Goal: Transaction & Acquisition: Book appointment/travel/reservation

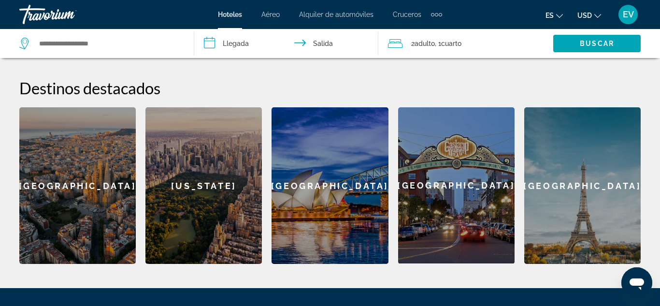
scroll to position [359, 0]
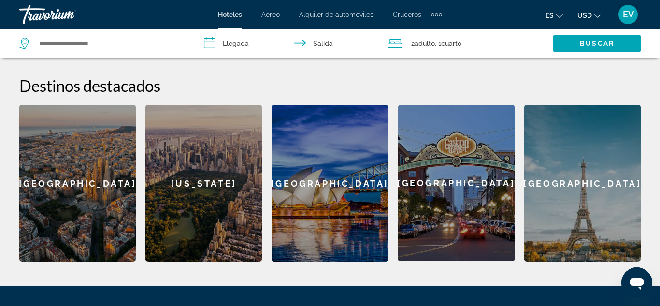
click at [77, 187] on div "[GEOGRAPHIC_DATA]" at bounding box center [77, 183] width 116 height 157
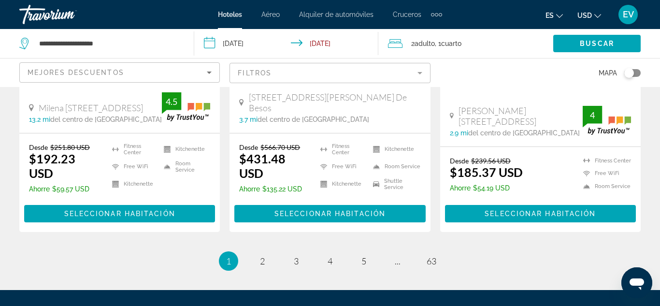
scroll to position [1397, 0]
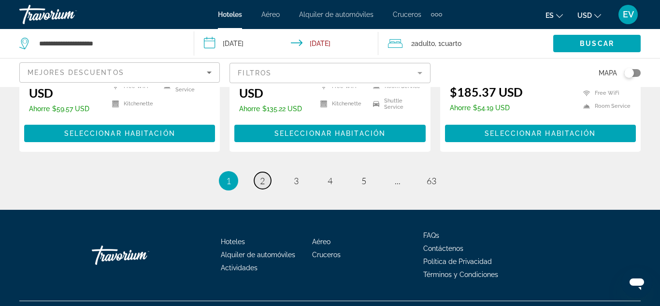
click at [265, 183] on link "page 2" at bounding box center [262, 180] width 17 height 17
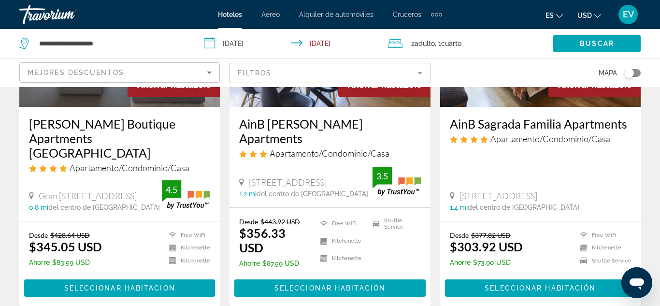
scroll to position [1359, 0]
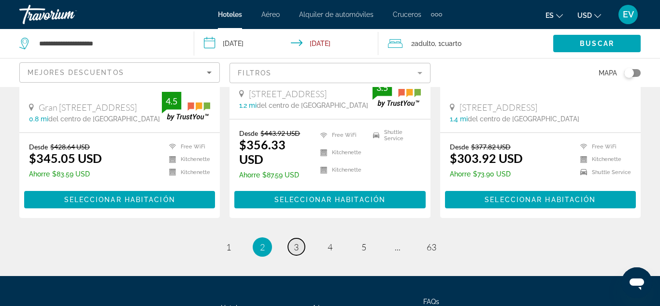
click at [298, 242] on span "3" at bounding box center [296, 247] width 5 height 11
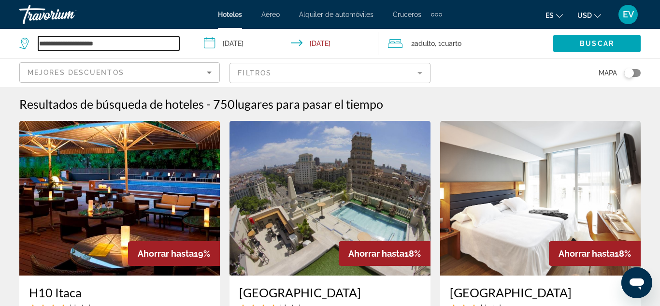
click at [136, 44] on input "**********" at bounding box center [108, 43] width 141 height 14
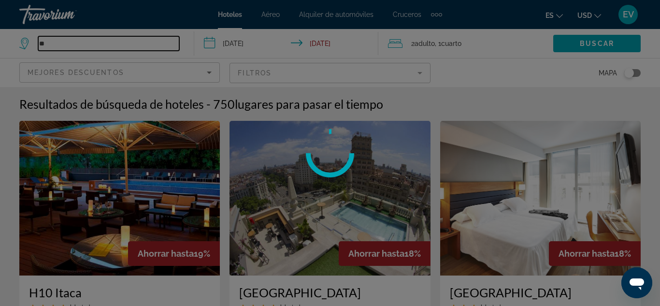
type input "*"
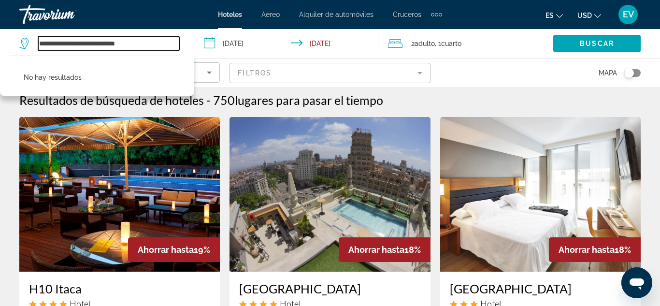
scroll to position [5, 0]
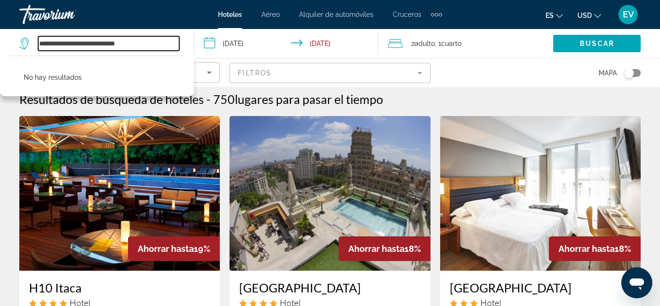
type input "**********"
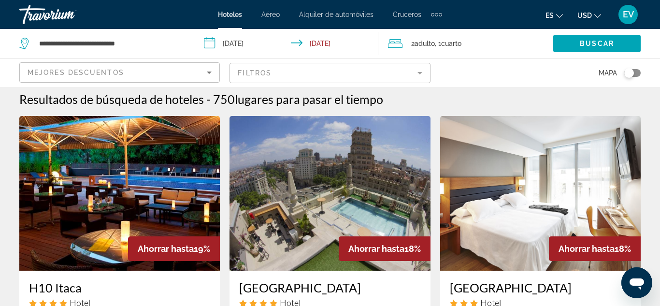
click at [211, 42] on input "**********" at bounding box center [288, 45] width 188 height 32
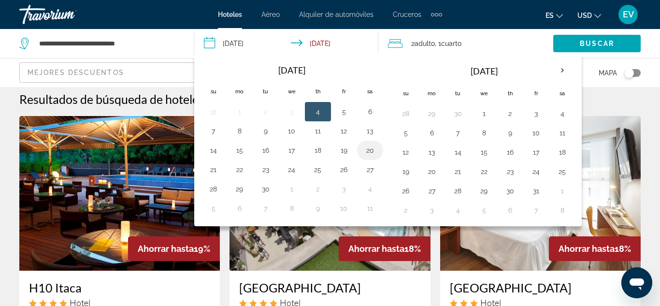
click at [369, 149] on button "20" at bounding box center [369, 150] width 15 height 14
click at [216, 169] on button "21" at bounding box center [213, 170] width 15 height 14
type input "**********"
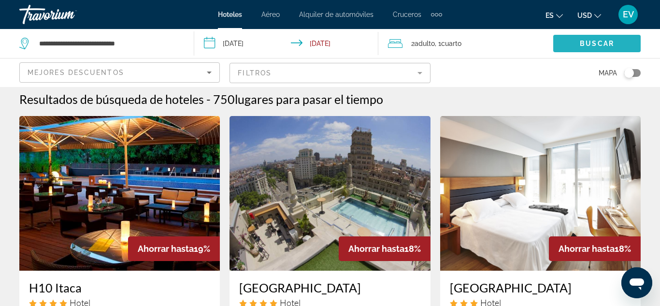
click at [589, 43] on span "Buscar" at bounding box center [597, 44] width 34 height 8
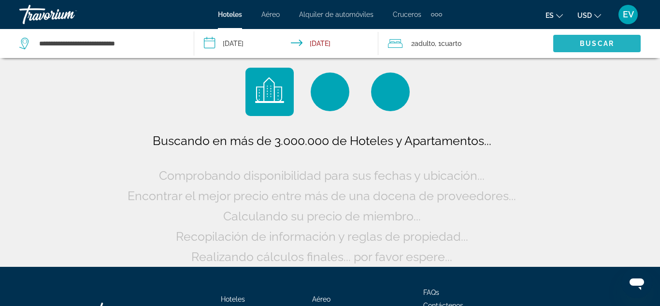
scroll to position [0, 0]
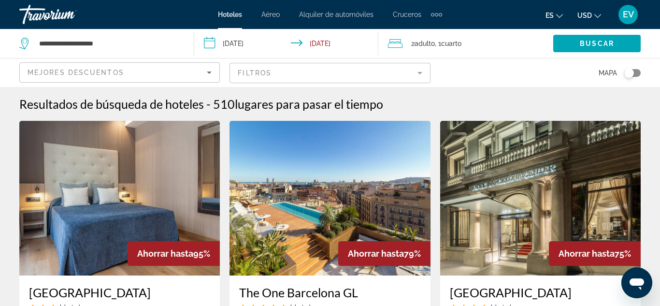
click at [209, 71] on icon "Sort by" at bounding box center [209, 73] width 12 height 12
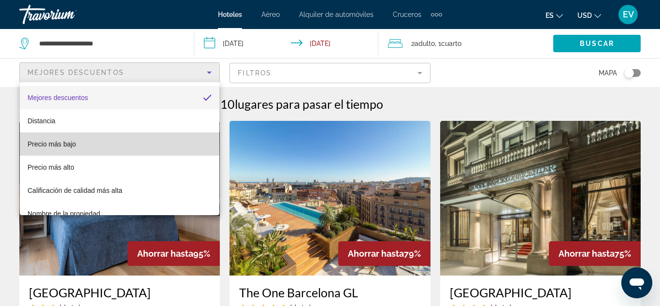
click at [142, 144] on mat-option "Precio más bajo" at bounding box center [120, 143] width 200 height 23
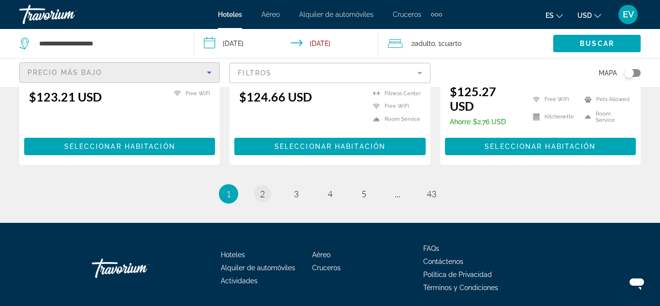
scroll to position [1371, 0]
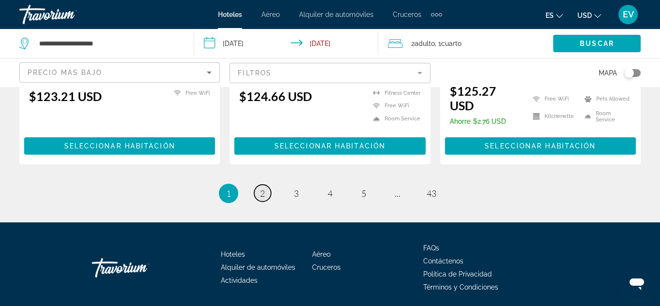
click at [264, 188] on span "2" at bounding box center [262, 193] width 5 height 11
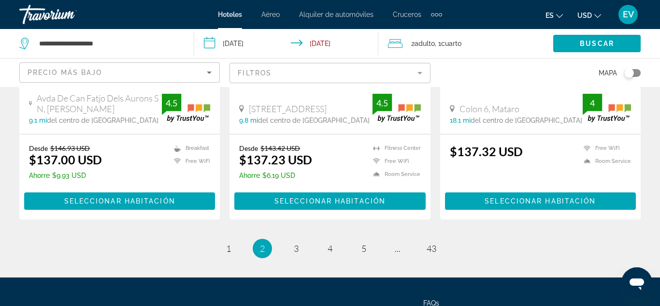
scroll to position [1400, 0]
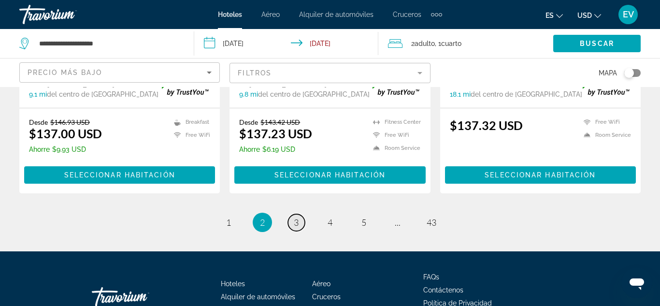
click at [297, 217] on span "3" at bounding box center [296, 222] width 5 height 11
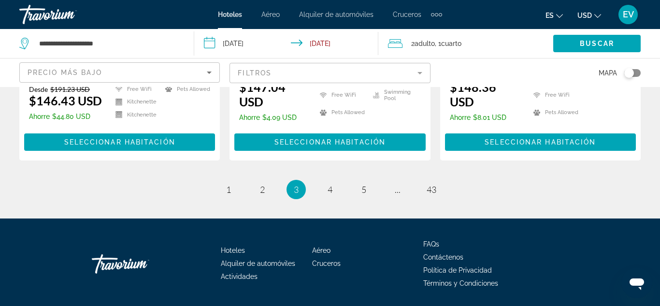
scroll to position [1389, 0]
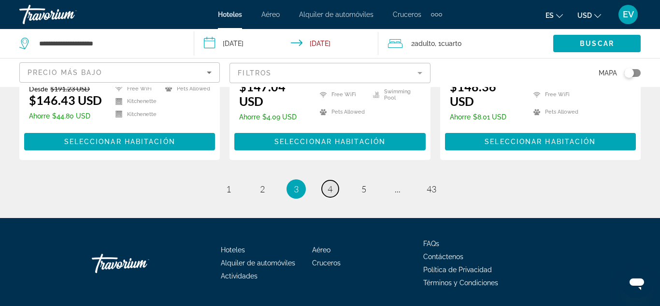
click at [330, 191] on span "4" at bounding box center [330, 189] width 5 height 11
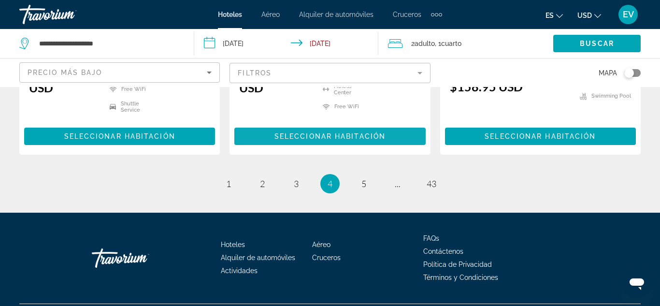
scroll to position [1401, 0]
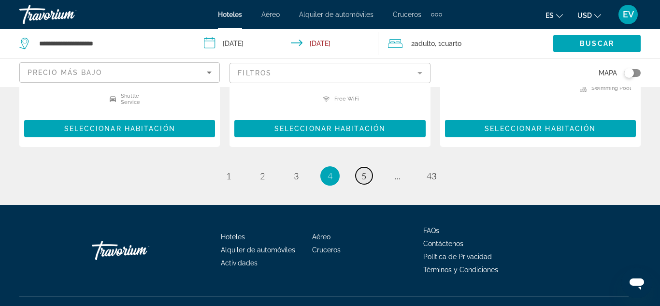
click at [362, 175] on span "5" at bounding box center [363, 176] width 5 height 11
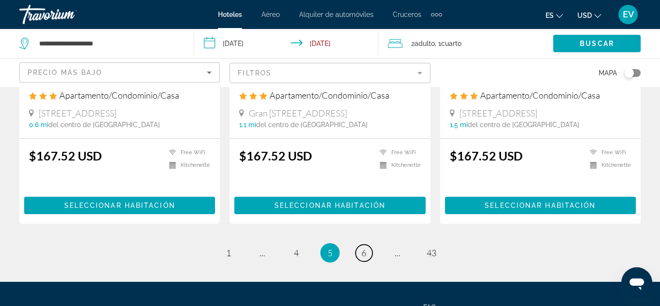
scroll to position [1316, 0]
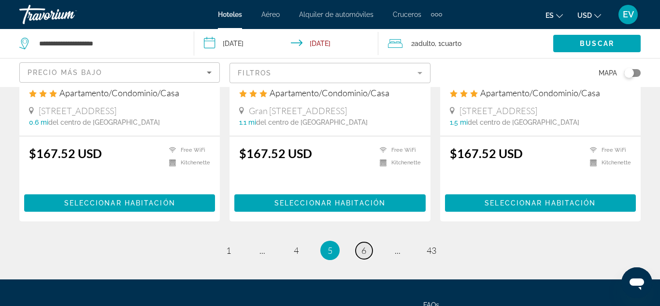
click at [364, 245] on span "6" at bounding box center [363, 250] width 5 height 11
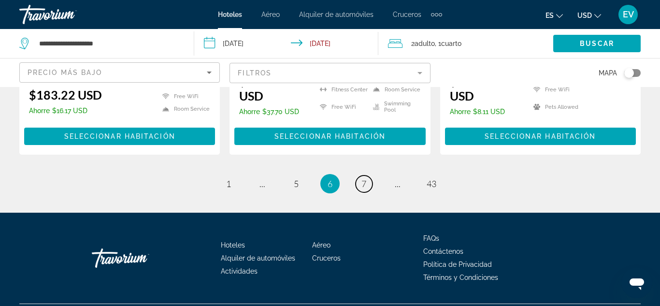
scroll to position [1404, 0]
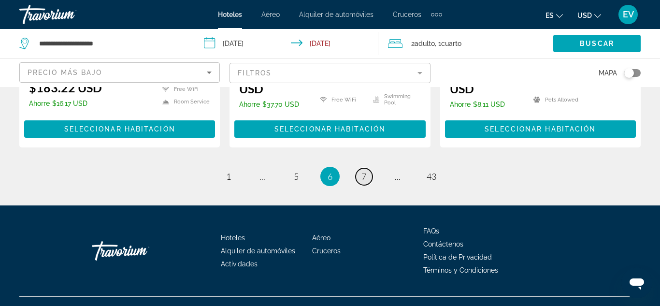
click at [363, 175] on span "7" at bounding box center [363, 176] width 5 height 11
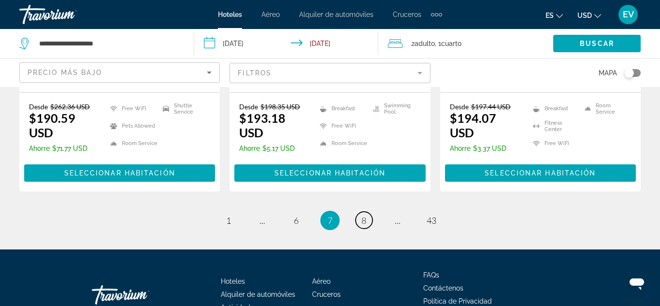
scroll to position [1367, 0]
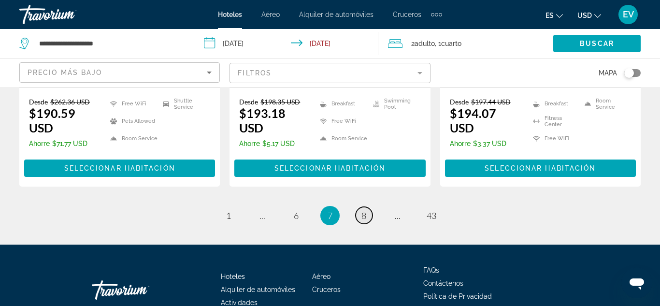
click at [363, 221] on span "8" at bounding box center [363, 215] width 5 height 11
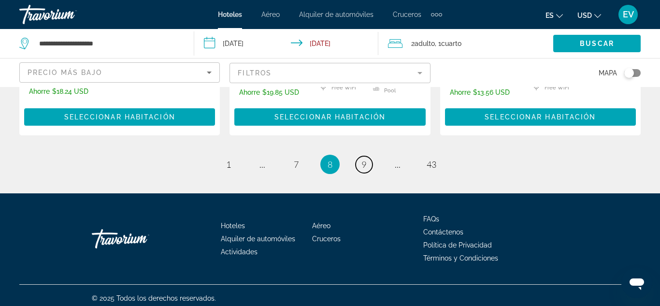
scroll to position [1420, 0]
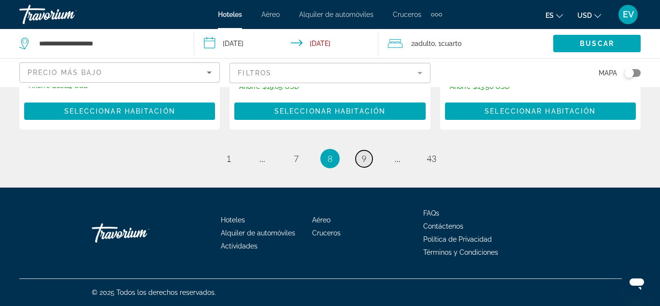
click at [363, 159] on span "9" at bounding box center [363, 158] width 5 height 11
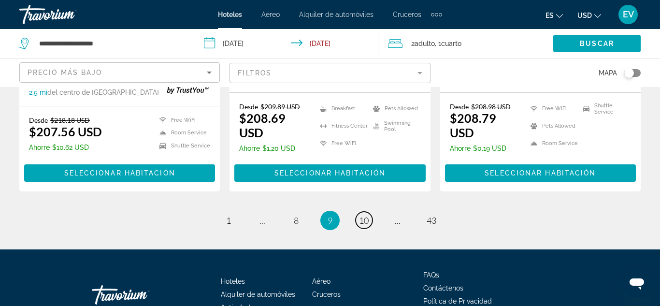
scroll to position [1387, 0]
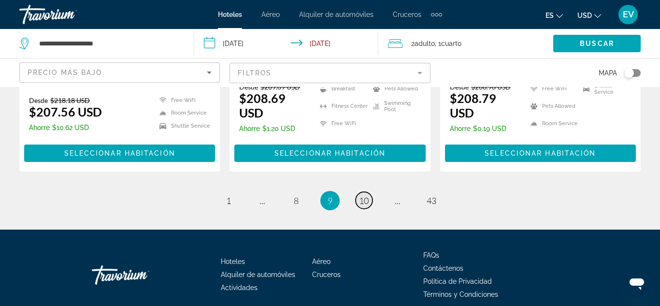
click at [369, 192] on link "page 10" at bounding box center [364, 200] width 17 height 17
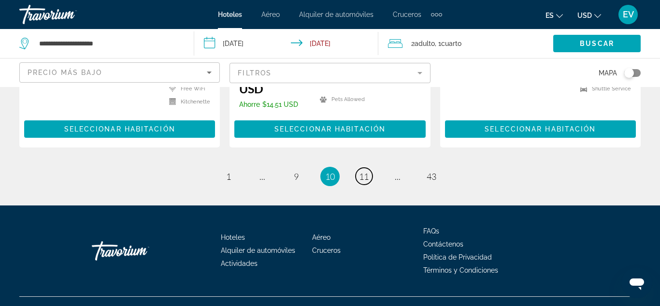
scroll to position [1420, 0]
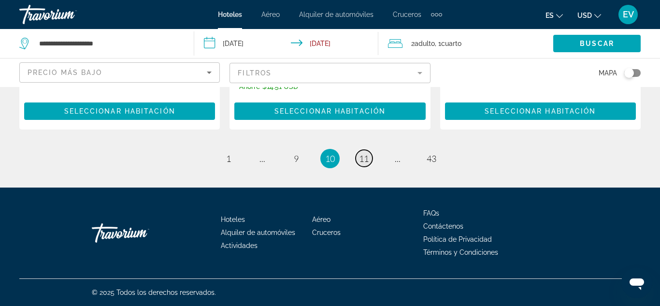
click at [364, 158] on span "11" at bounding box center [364, 158] width 10 height 11
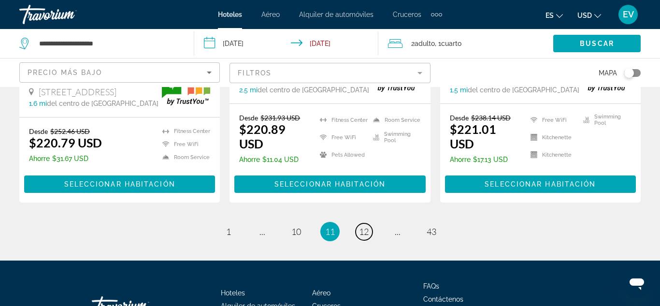
scroll to position [1392, 0]
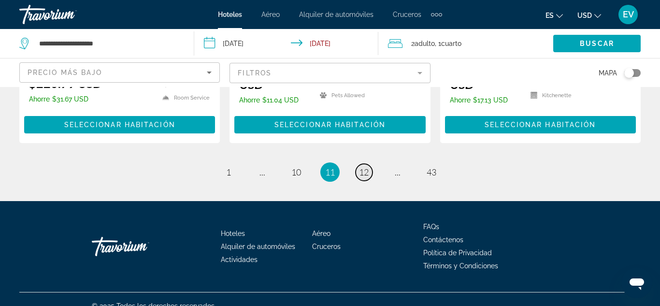
click at [364, 167] on span "12" at bounding box center [364, 172] width 10 height 11
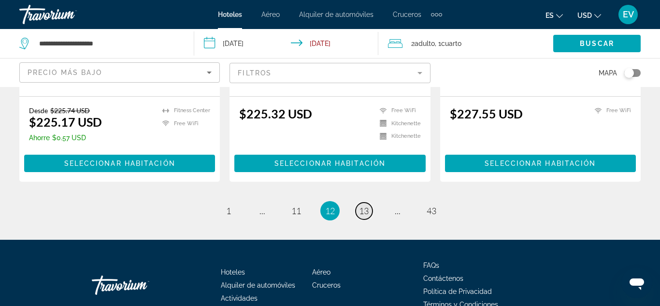
scroll to position [1348, 0]
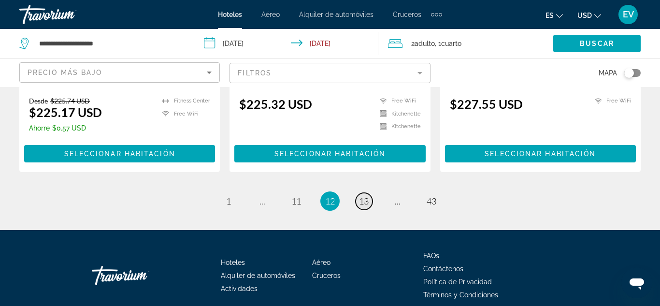
click at [366, 196] on span "13" at bounding box center [364, 201] width 10 height 11
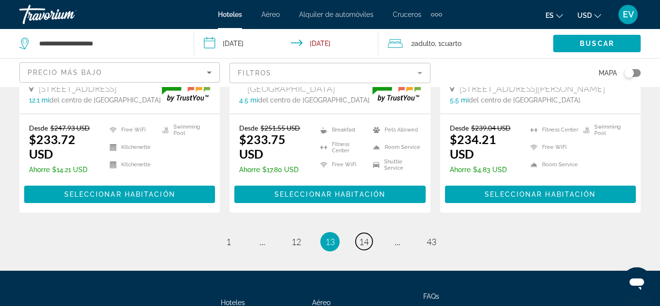
scroll to position [1404, 0]
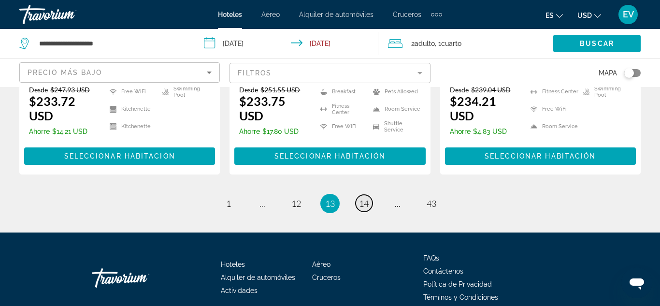
click at [365, 198] on span "14" at bounding box center [364, 203] width 10 height 11
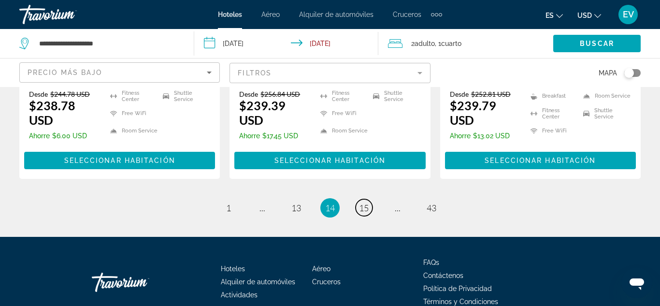
scroll to position [1399, 0]
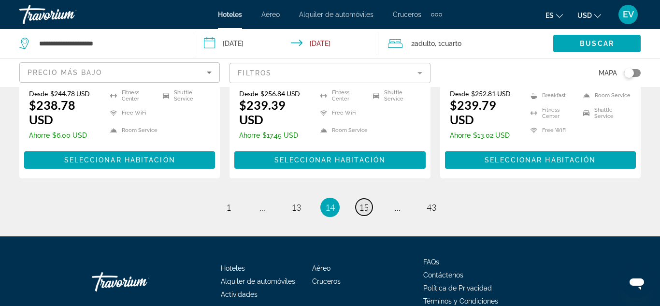
click at [365, 202] on span "15" at bounding box center [364, 207] width 10 height 11
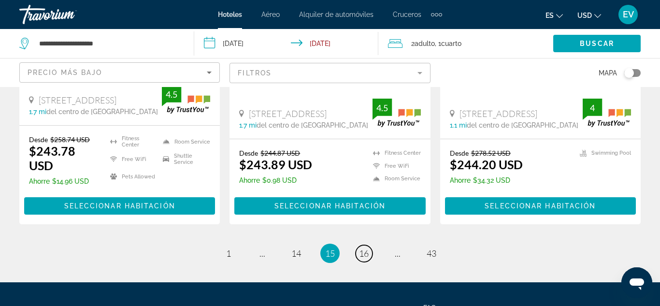
scroll to position [1396, 0]
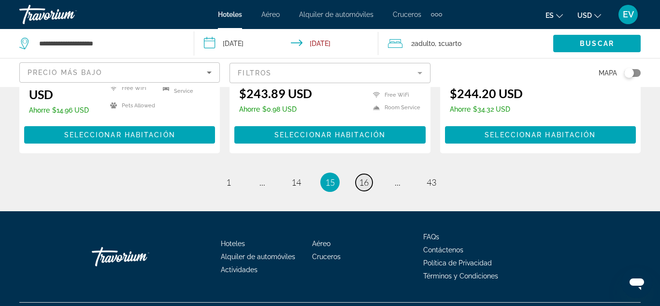
click at [369, 174] on link "page 16" at bounding box center [364, 182] width 17 height 17
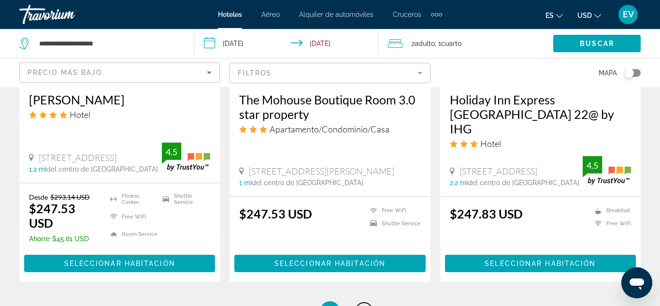
scroll to position [1299, 0]
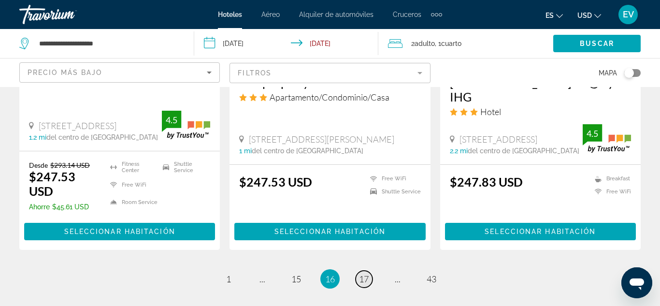
click at [368, 273] on span "17" at bounding box center [364, 278] width 10 height 11
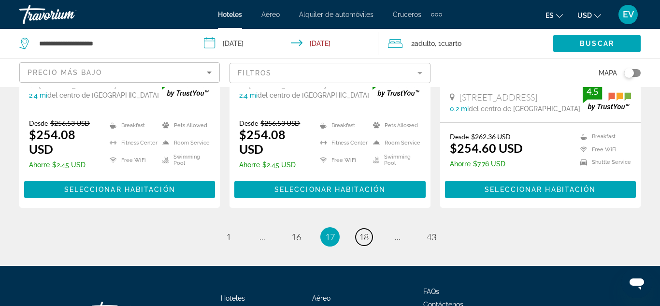
scroll to position [1397, 0]
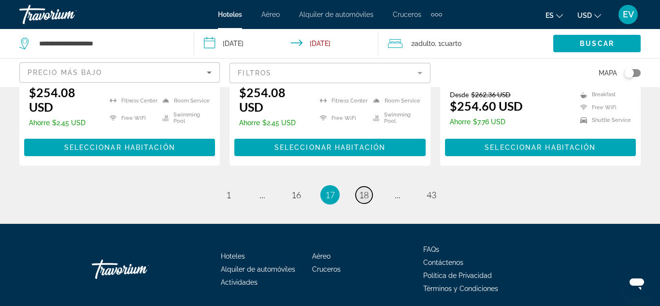
click at [367, 189] on span "18" at bounding box center [364, 194] width 10 height 11
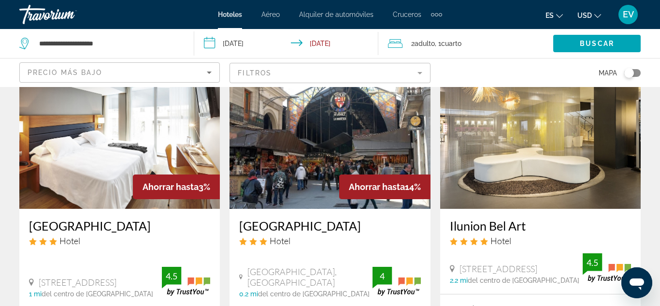
scroll to position [405, 0]
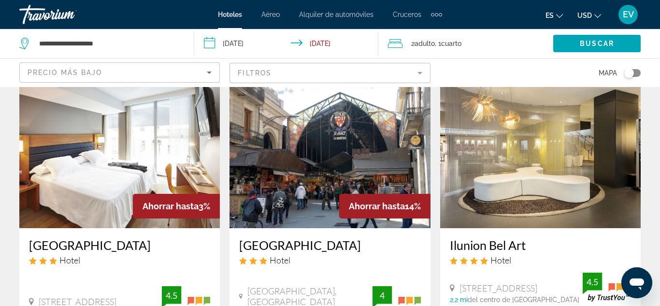
click at [343, 141] on img "Main content" at bounding box center [329, 150] width 200 height 155
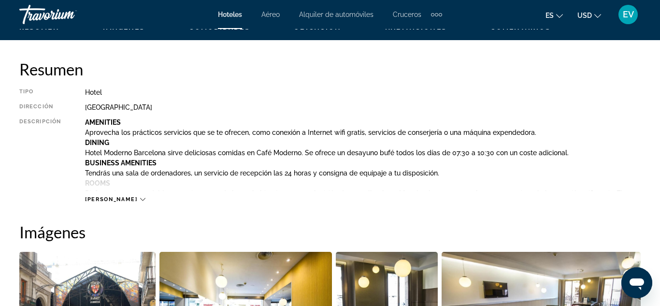
scroll to position [479, 0]
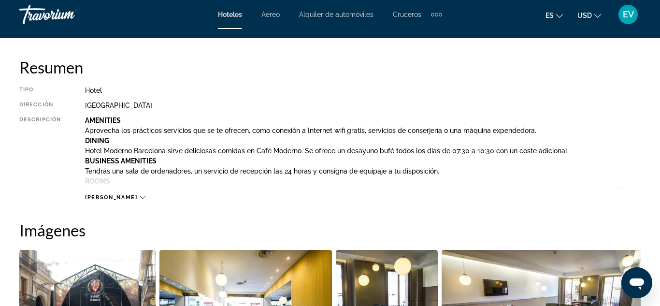
click at [113, 197] on div "[PERSON_NAME]" at bounding box center [115, 197] width 60 height 6
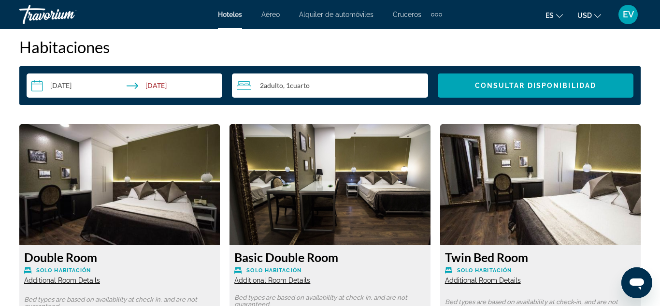
scroll to position [1420, 0]
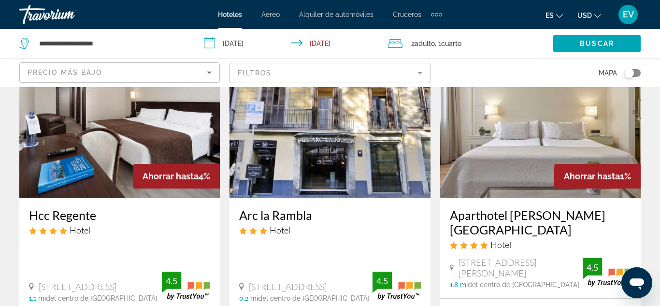
scroll to position [1151, 0]
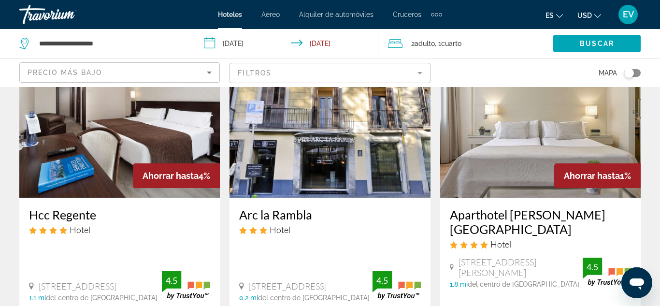
click at [356, 151] on img "Main content" at bounding box center [329, 120] width 200 height 155
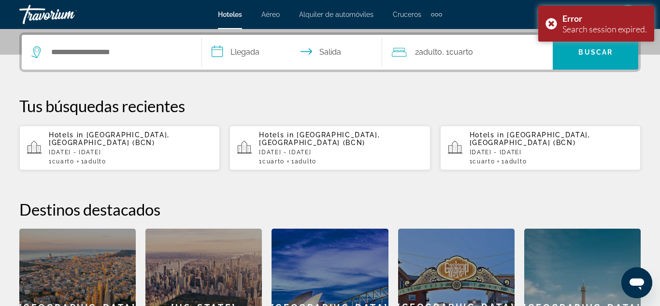
scroll to position [361, 0]
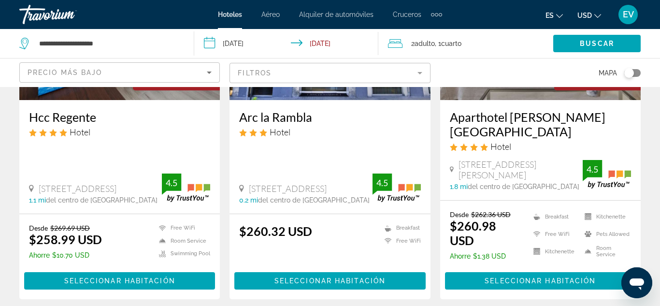
scroll to position [1250, 0]
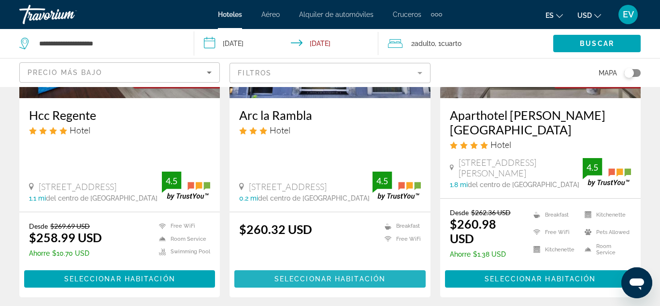
click at [333, 275] on span "Seleccionar habitación" at bounding box center [329, 279] width 111 height 8
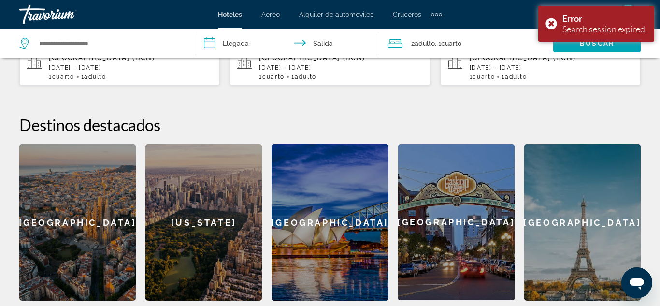
scroll to position [337, 0]
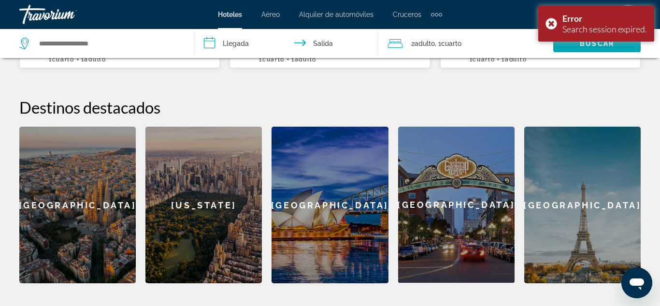
click at [82, 176] on div "[GEOGRAPHIC_DATA]" at bounding box center [77, 205] width 116 height 157
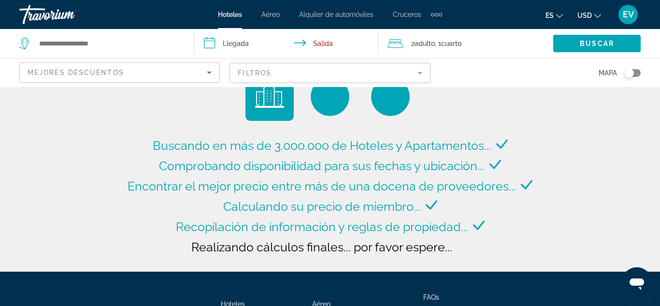
type input "**********"
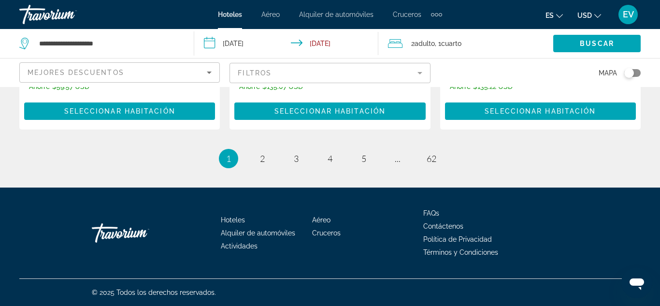
scroll to position [1406, 0]
click at [430, 160] on span "62" at bounding box center [432, 158] width 10 height 11
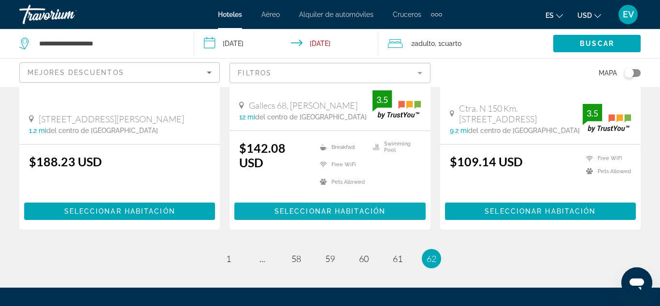
scroll to position [1023, 0]
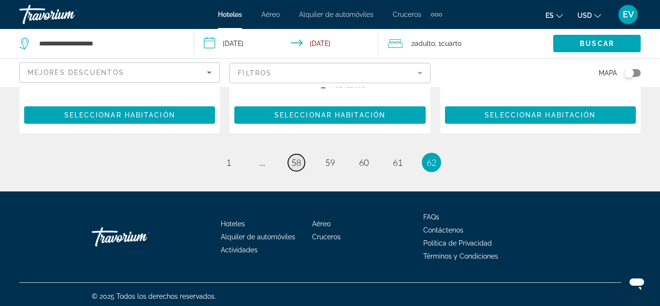
click at [295, 157] on span "58" at bounding box center [296, 162] width 10 height 11
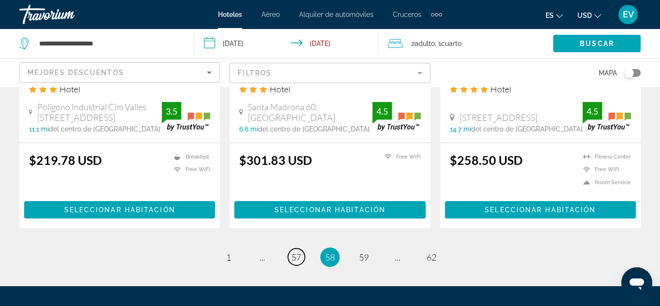
scroll to position [1376, 0]
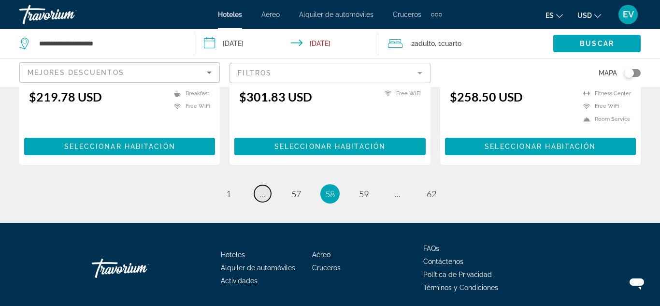
click at [263, 188] on span "..." at bounding box center [262, 193] width 6 height 11
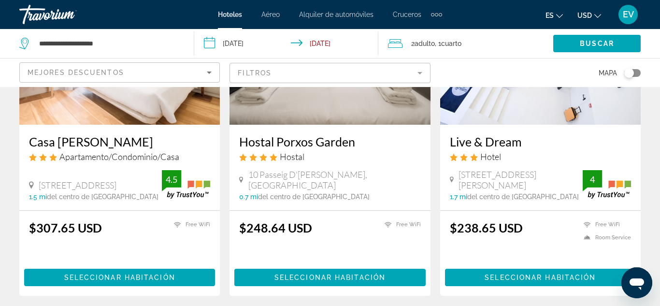
scroll to position [1392, 0]
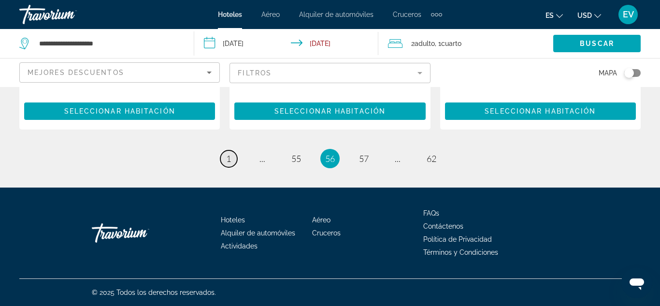
click at [232, 159] on link "page 1" at bounding box center [228, 158] width 17 height 17
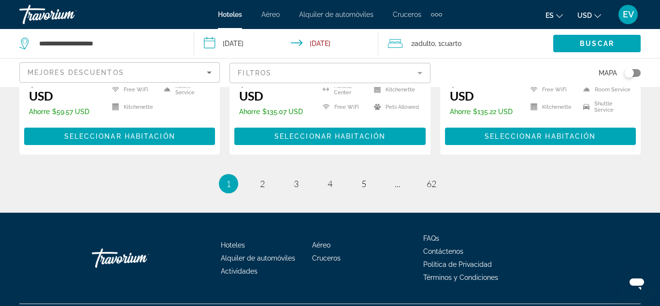
scroll to position [1406, 0]
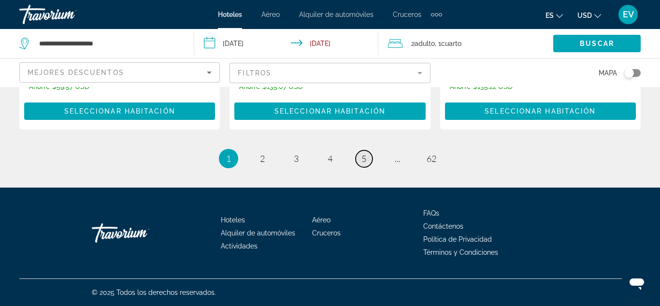
click at [366, 161] on span "5" at bounding box center [363, 158] width 5 height 11
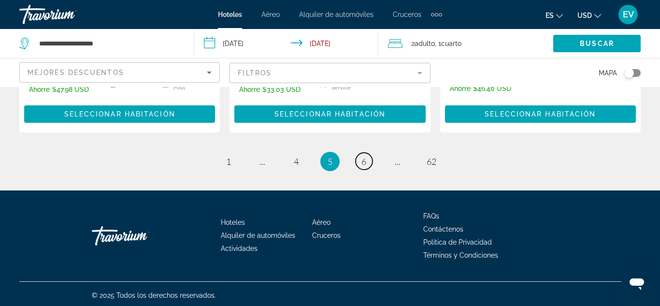
scroll to position [1415, 0]
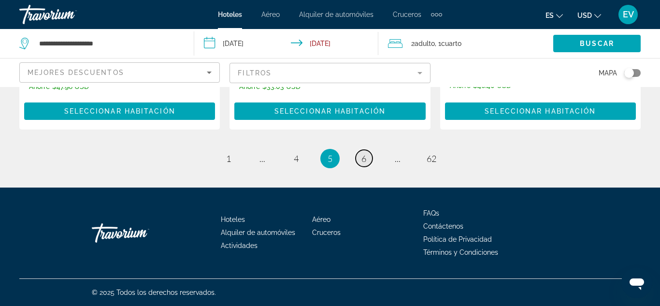
click at [365, 161] on span "6" at bounding box center [363, 158] width 5 height 11
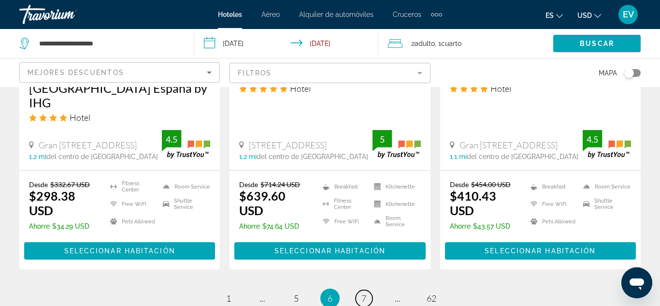
scroll to position [1435, 0]
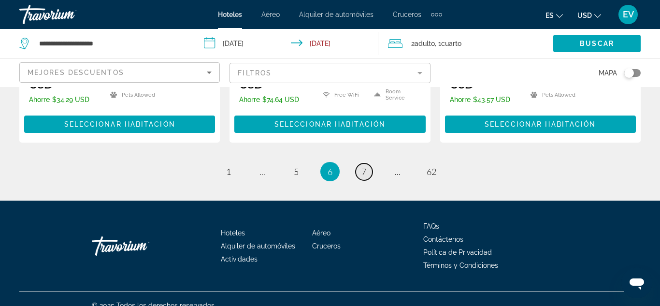
click at [368, 163] on link "page 7" at bounding box center [364, 171] width 17 height 17
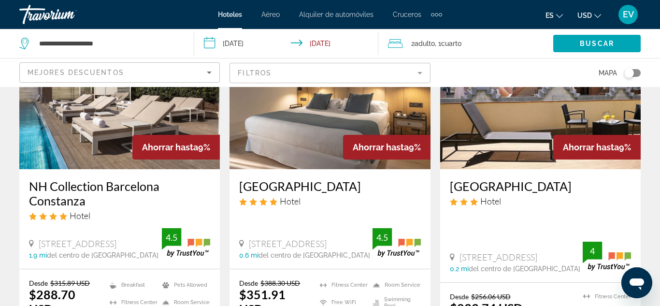
scroll to position [1448, 0]
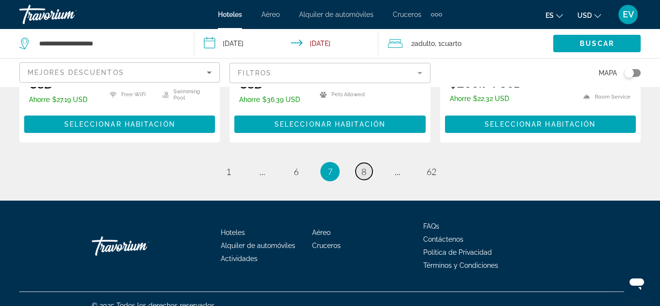
click at [363, 166] on span "8" at bounding box center [363, 171] width 5 height 11
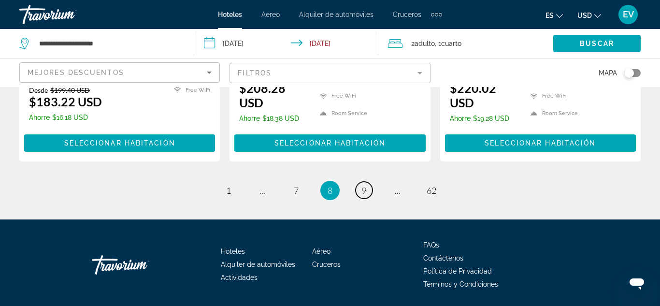
scroll to position [1432, 0]
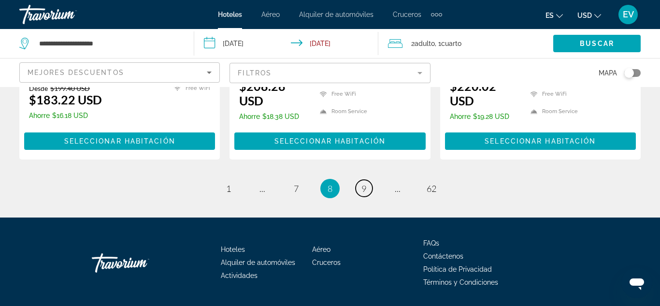
click at [361, 183] on span "9" at bounding box center [363, 188] width 5 height 11
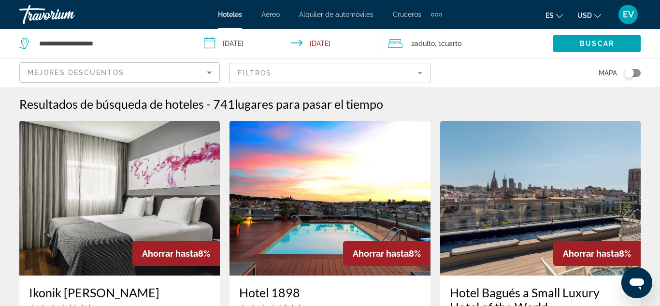
click at [208, 72] on icon "Sort by" at bounding box center [209, 72] width 5 height 2
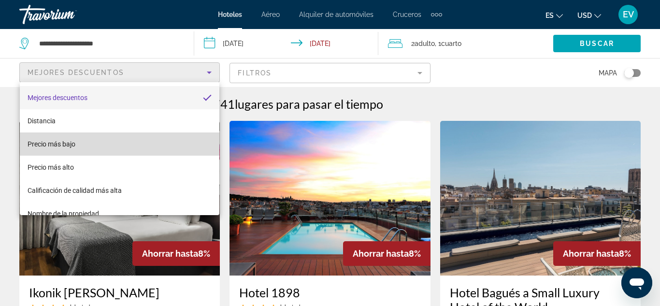
click at [100, 144] on mat-option "Precio más bajo" at bounding box center [120, 143] width 200 height 23
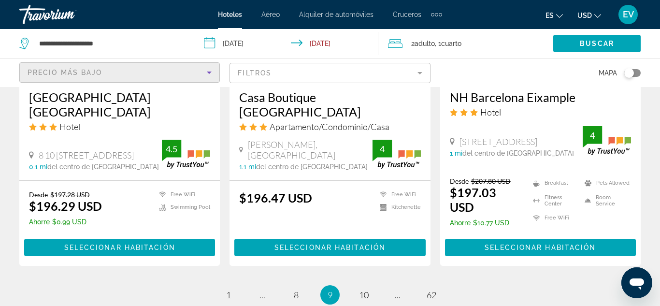
scroll to position [1388, 0]
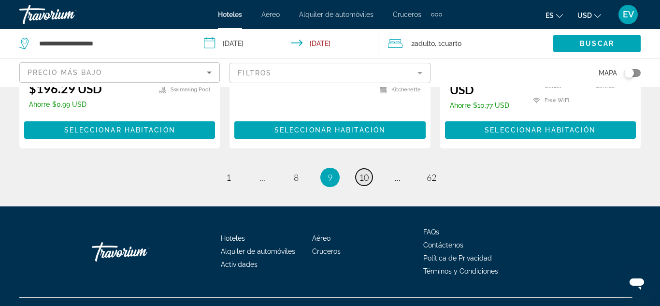
click at [366, 172] on span "10" at bounding box center [364, 177] width 10 height 11
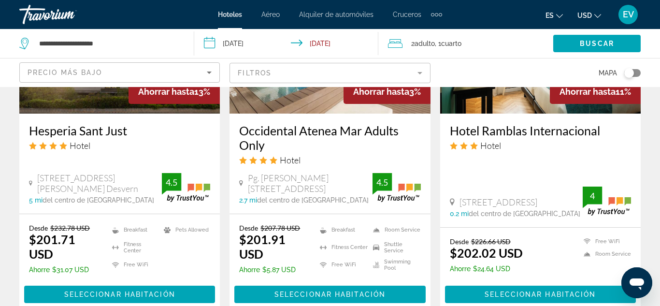
scroll to position [1408, 0]
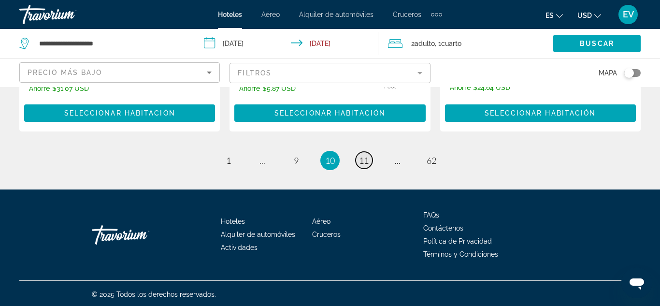
click at [361, 157] on span "11" at bounding box center [364, 160] width 10 height 11
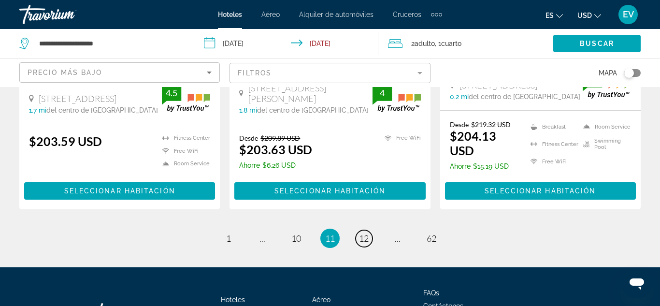
scroll to position [1391, 0]
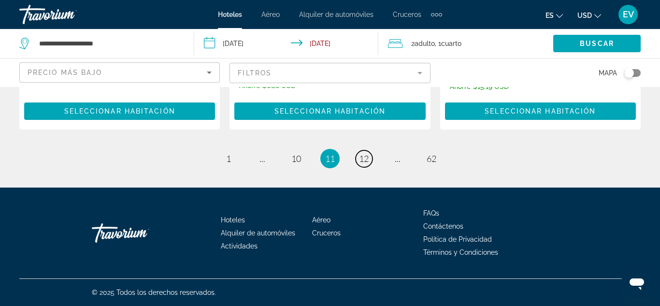
click at [360, 158] on span "12" at bounding box center [364, 158] width 10 height 11
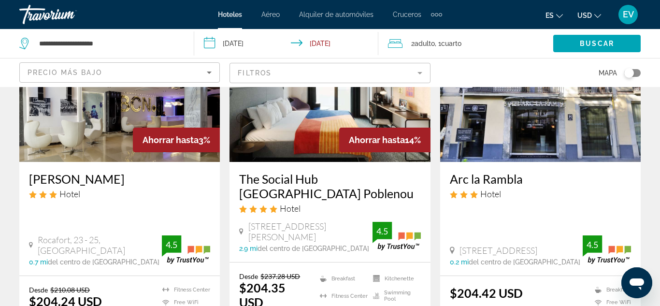
scroll to position [177, 0]
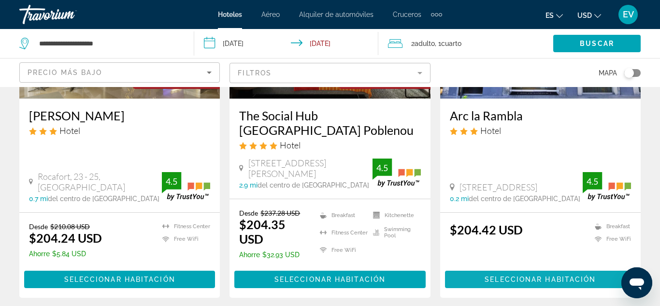
click at [527, 279] on span "Seleccionar habitación" at bounding box center [540, 279] width 111 height 8
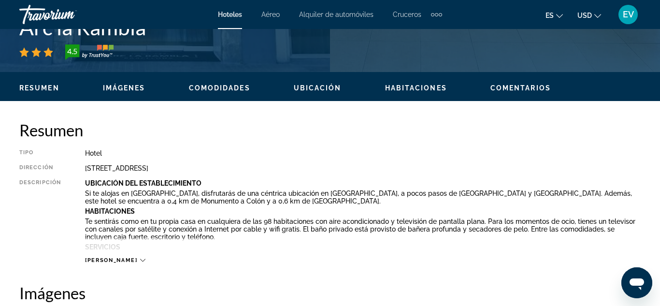
scroll to position [423, 0]
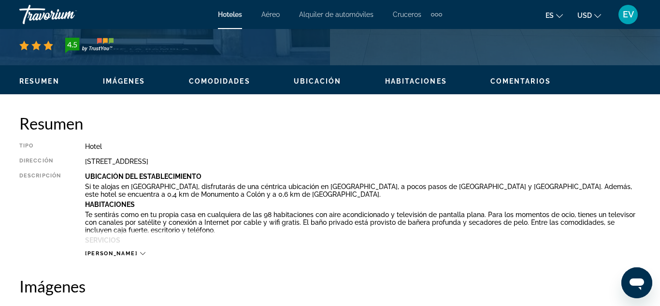
click at [111, 251] on span "[PERSON_NAME]" at bounding box center [111, 253] width 52 height 6
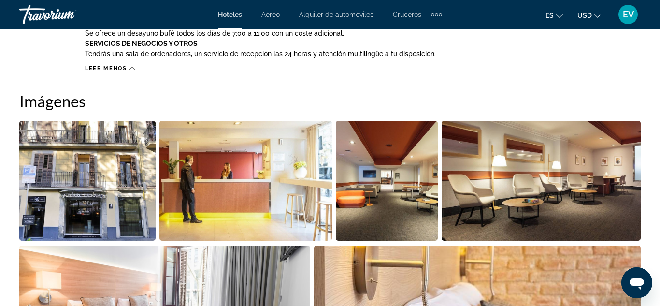
scroll to position [684, 0]
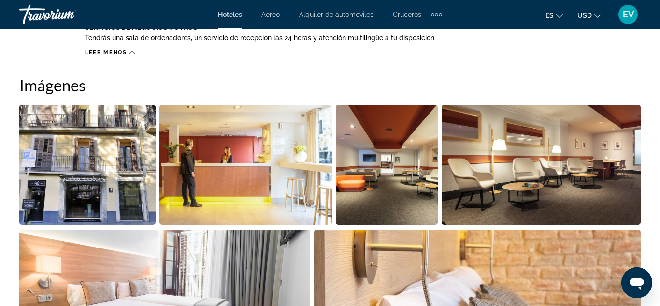
click at [84, 178] on img "Open full-screen image slider" at bounding box center [87, 165] width 136 height 120
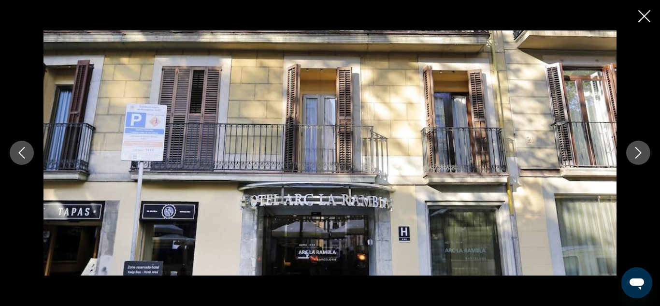
click at [454, 168] on img "Main content" at bounding box center [329, 152] width 573 height 244
click at [403, 156] on img "Main content" at bounding box center [329, 152] width 573 height 244
click at [641, 149] on icon "Next image" at bounding box center [638, 153] width 12 height 12
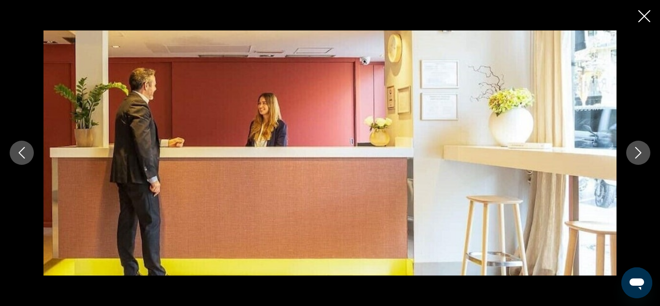
click at [641, 149] on icon "Next image" at bounding box center [638, 153] width 12 height 12
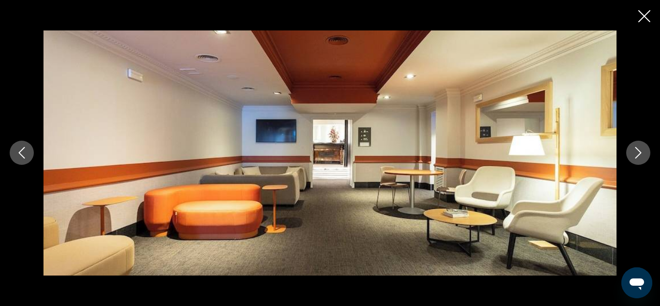
click at [641, 149] on icon "Next image" at bounding box center [638, 153] width 12 height 12
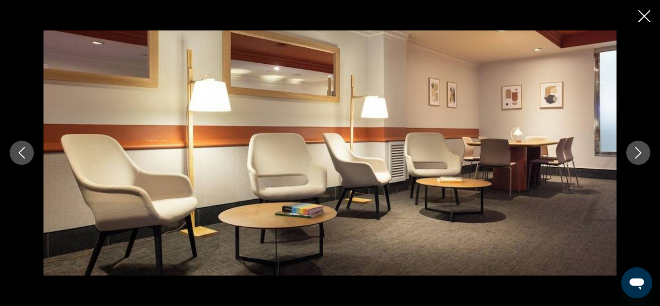
click at [641, 149] on icon "Next image" at bounding box center [638, 153] width 12 height 12
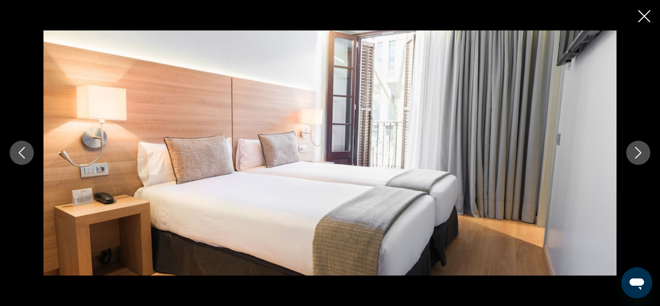
click at [641, 149] on icon "Next image" at bounding box center [638, 153] width 12 height 12
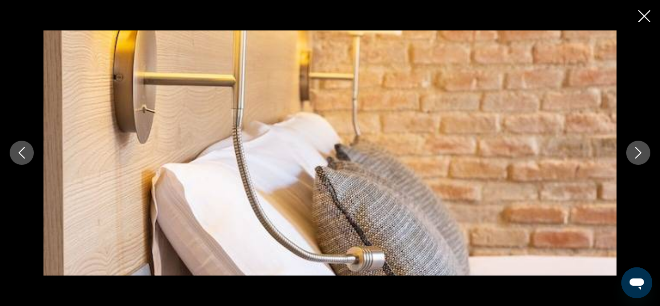
click at [641, 149] on icon "Next image" at bounding box center [638, 153] width 12 height 12
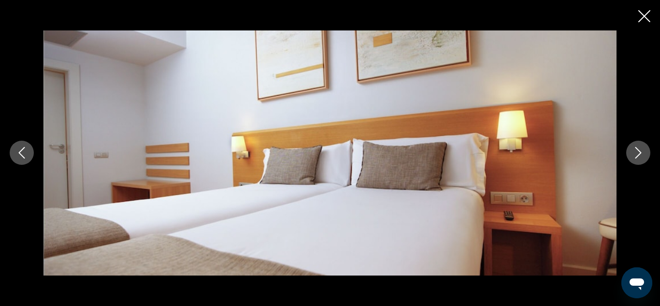
click at [641, 149] on icon "Next image" at bounding box center [638, 153] width 12 height 12
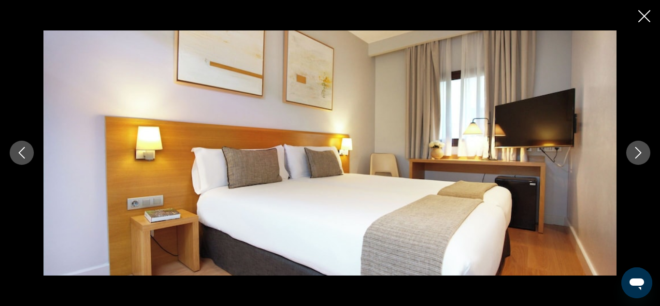
click at [641, 149] on icon "Next image" at bounding box center [638, 153] width 12 height 12
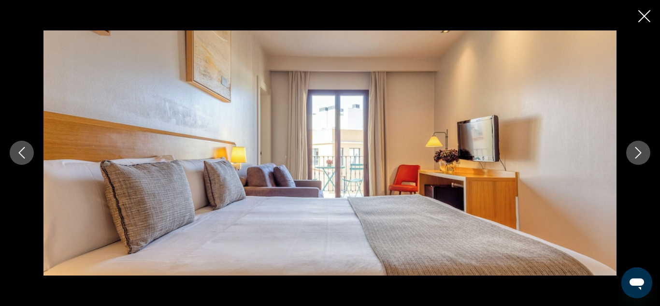
click at [641, 149] on icon "Next image" at bounding box center [638, 153] width 12 height 12
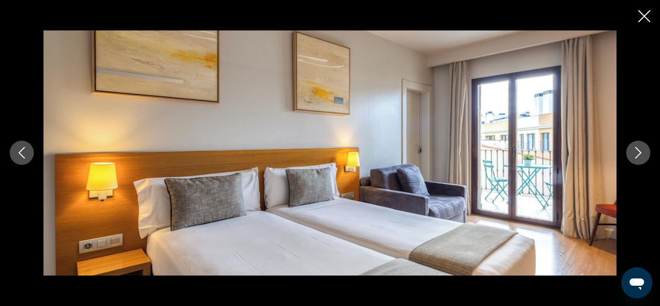
click at [641, 149] on icon "Next image" at bounding box center [638, 153] width 12 height 12
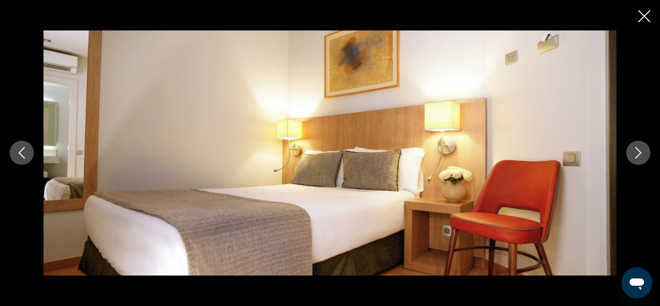
click at [641, 149] on icon "Next image" at bounding box center [638, 153] width 12 height 12
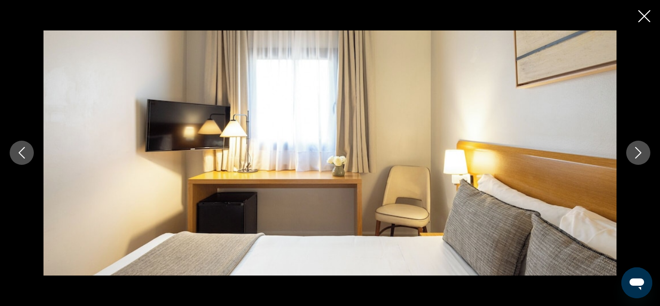
click at [641, 149] on icon "Next image" at bounding box center [638, 153] width 12 height 12
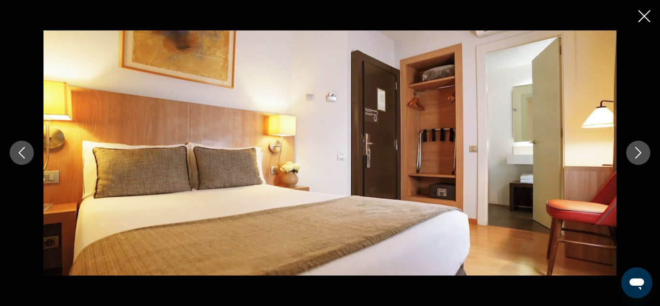
click at [641, 149] on icon "Next image" at bounding box center [638, 153] width 12 height 12
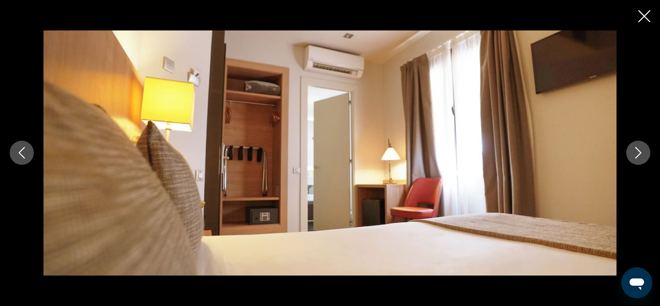
click at [641, 149] on icon "Next image" at bounding box center [638, 153] width 12 height 12
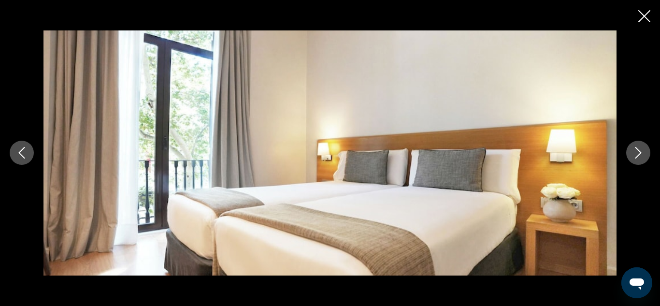
click at [641, 149] on icon "Next image" at bounding box center [638, 153] width 12 height 12
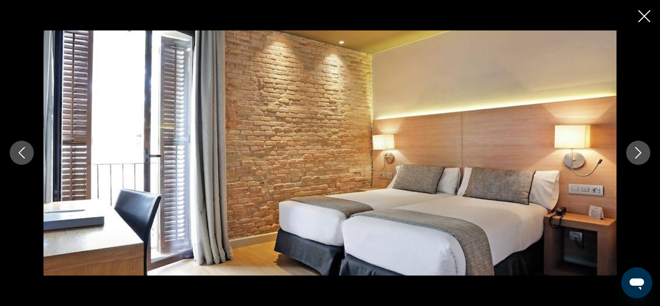
click at [641, 149] on icon "Next image" at bounding box center [638, 153] width 12 height 12
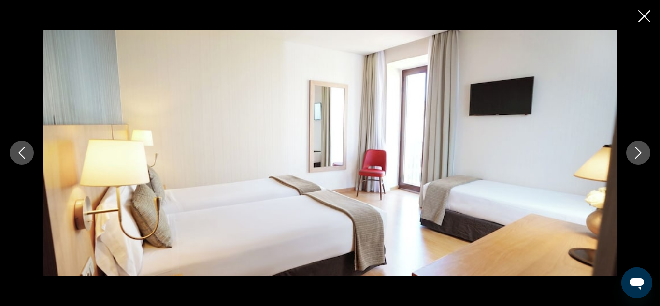
click at [641, 149] on icon "Next image" at bounding box center [638, 153] width 12 height 12
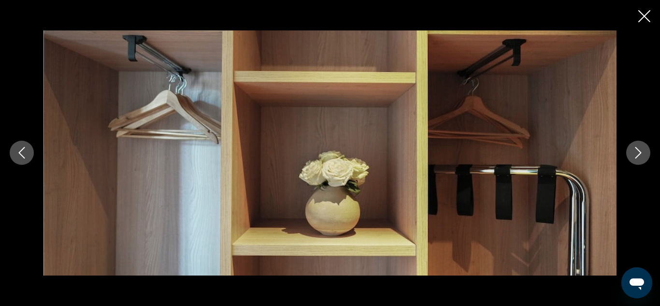
click at [641, 149] on icon "Next image" at bounding box center [638, 153] width 12 height 12
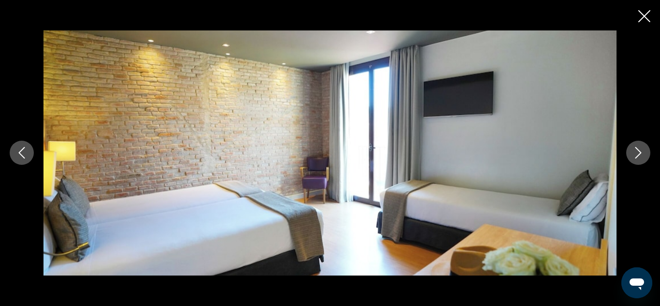
click at [641, 149] on icon "Next image" at bounding box center [638, 153] width 12 height 12
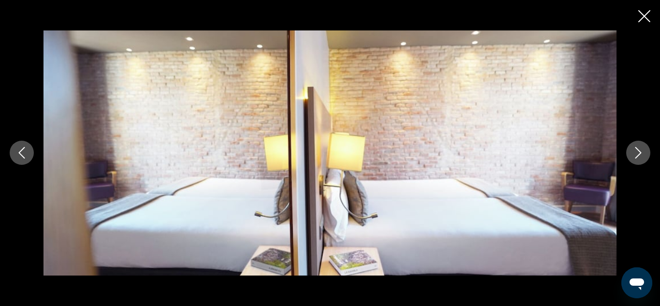
click at [641, 149] on icon "Next image" at bounding box center [638, 153] width 12 height 12
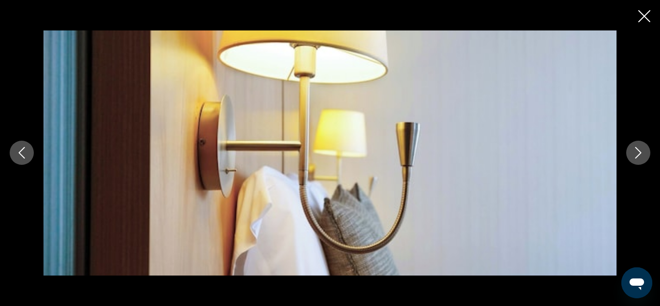
click at [641, 149] on icon "Next image" at bounding box center [638, 153] width 12 height 12
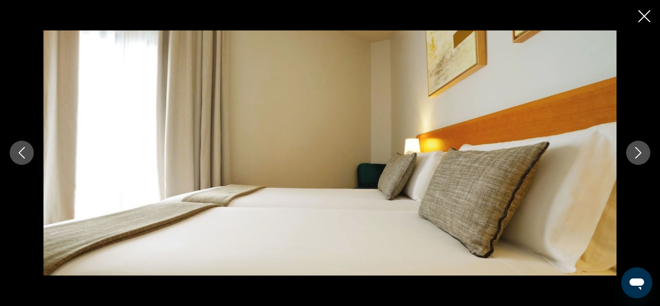
click at [641, 149] on icon "Next image" at bounding box center [638, 153] width 12 height 12
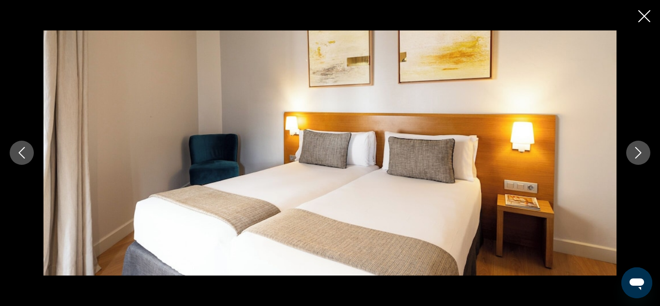
click at [641, 149] on icon "Next image" at bounding box center [638, 153] width 12 height 12
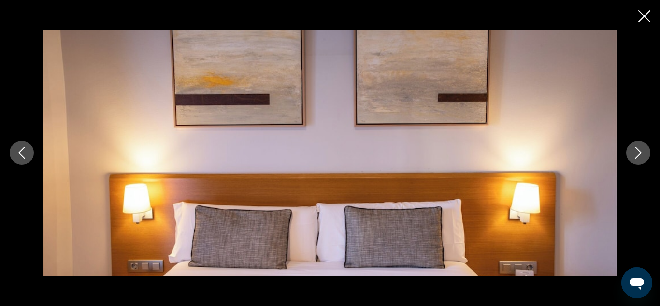
click at [641, 149] on icon "Next image" at bounding box center [638, 153] width 12 height 12
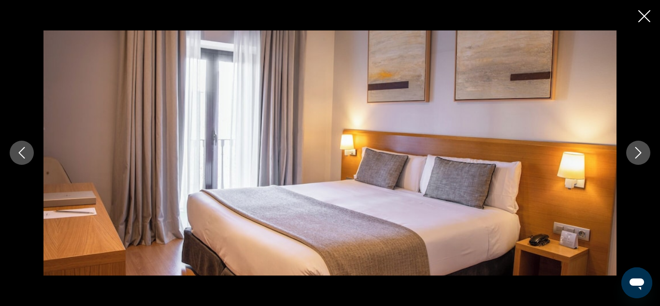
click at [641, 149] on icon "Next image" at bounding box center [638, 153] width 12 height 12
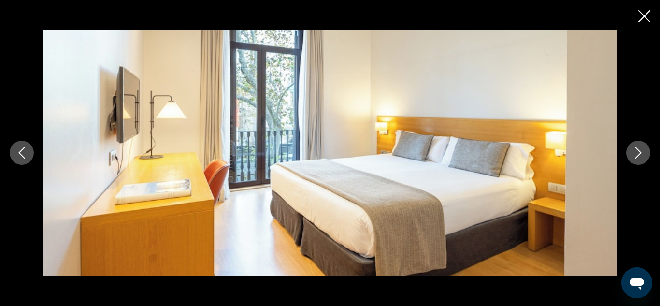
click at [641, 149] on icon "Next image" at bounding box center [638, 153] width 12 height 12
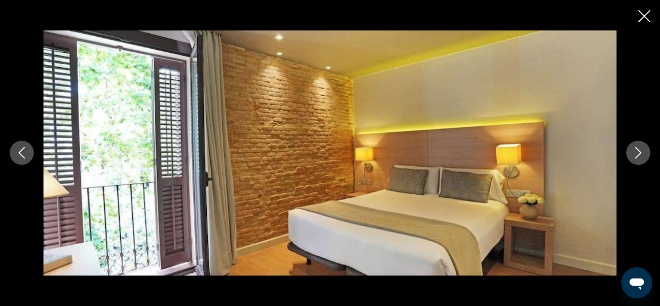
click at [641, 149] on icon "Next image" at bounding box center [638, 153] width 12 height 12
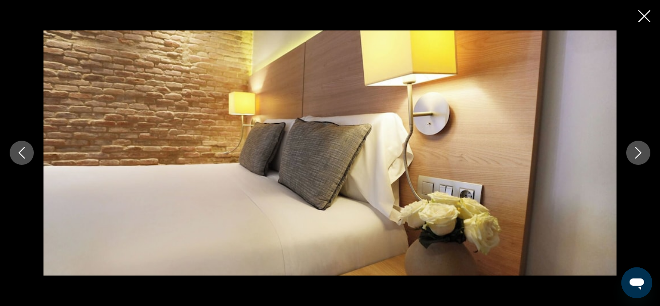
click at [641, 149] on icon "Next image" at bounding box center [638, 153] width 12 height 12
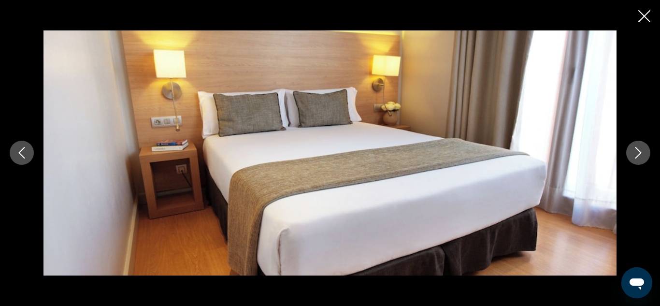
click at [641, 149] on icon "Next image" at bounding box center [638, 153] width 12 height 12
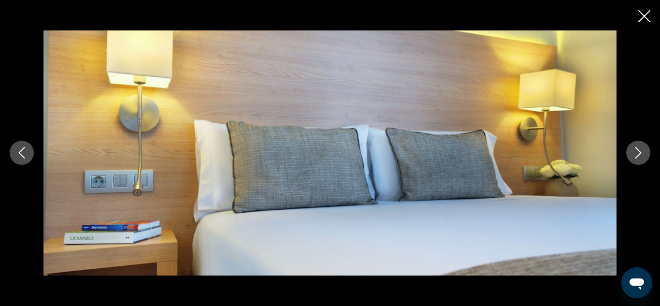
click at [641, 149] on icon "Next image" at bounding box center [638, 153] width 12 height 12
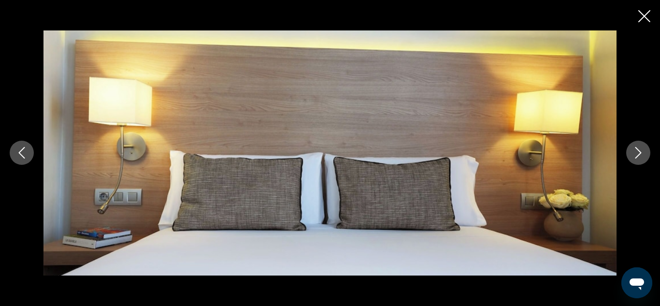
click at [641, 149] on icon "Next image" at bounding box center [638, 153] width 12 height 12
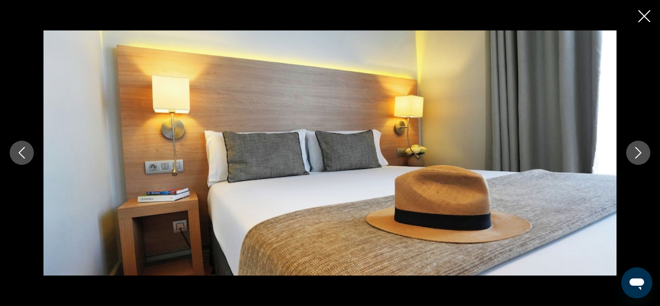
click at [641, 149] on icon "Next image" at bounding box center [638, 153] width 12 height 12
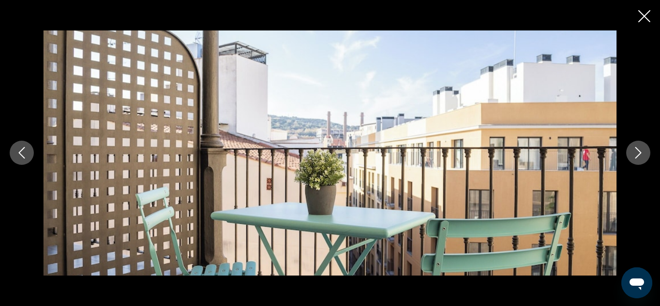
click at [646, 150] on button "Next image" at bounding box center [638, 153] width 24 height 24
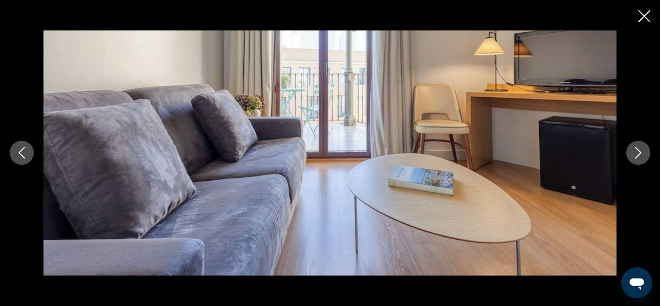
click at [646, 150] on button "Next image" at bounding box center [638, 153] width 24 height 24
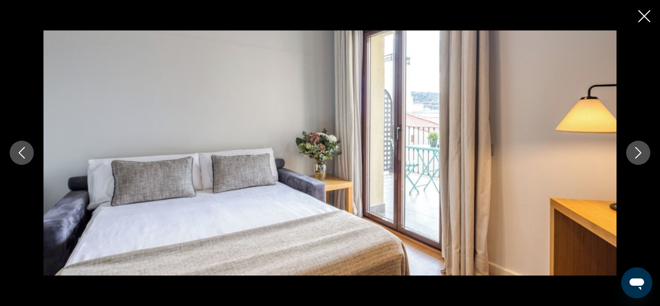
click at [646, 150] on button "Next image" at bounding box center [638, 153] width 24 height 24
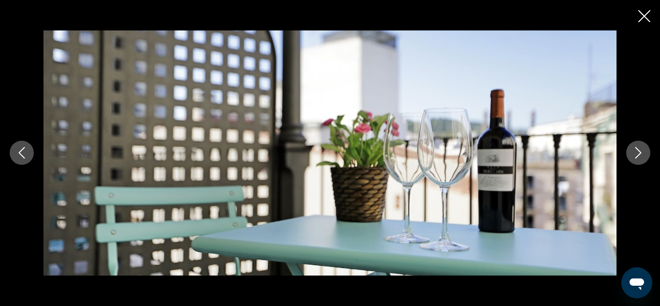
click at [646, 150] on button "Next image" at bounding box center [638, 153] width 24 height 24
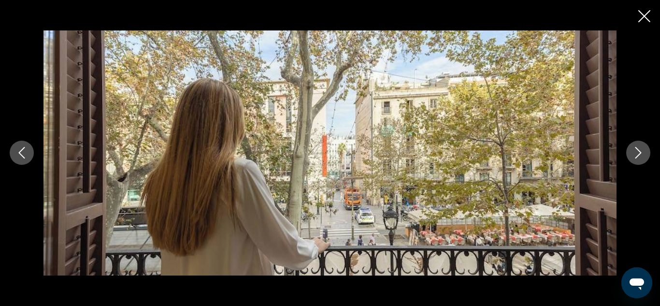
click at [646, 150] on button "Next image" at bounding box center [638, 153] width 24 height 24
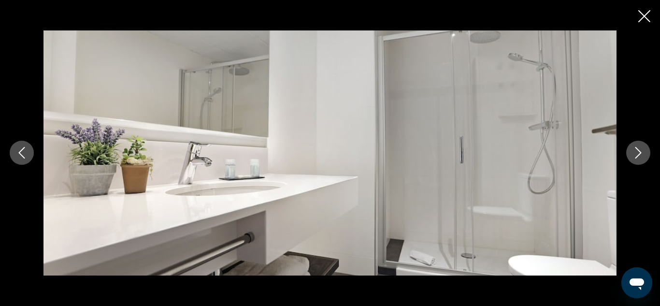
click at [646, 150] on button "Next image" at bounding box center [638, 153] width 24 height 24
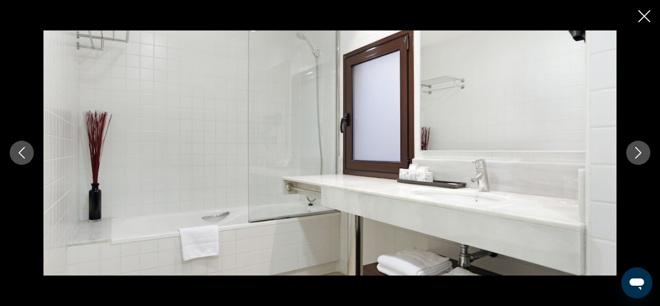
click at [646, 150] on button "Next image" at bounding box center [638, 153] width 24 height 24
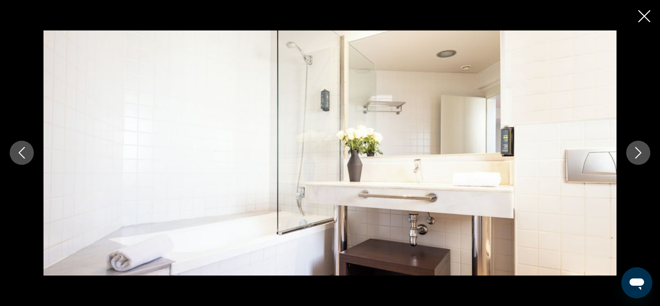
click at [646, 150] on button "Next image" at bounding box center [638, 153] width 24 height 24
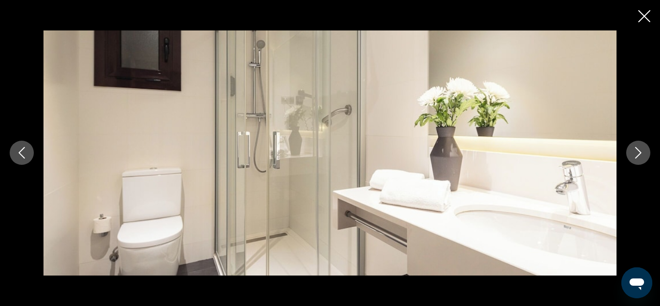
click at [646, 150] on button "Next image" at bounding box center [638, 153] width 24 height 24
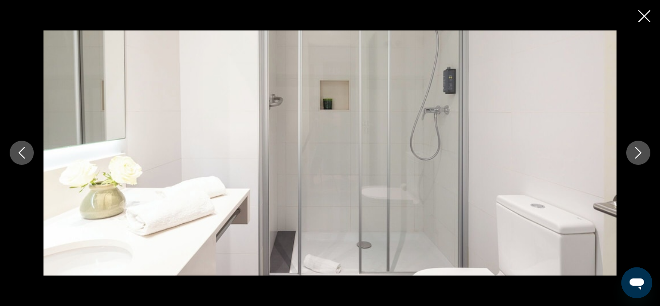
click at [646, 150] on button "Next image" at bounding box center [638, 153] width 24 height 24
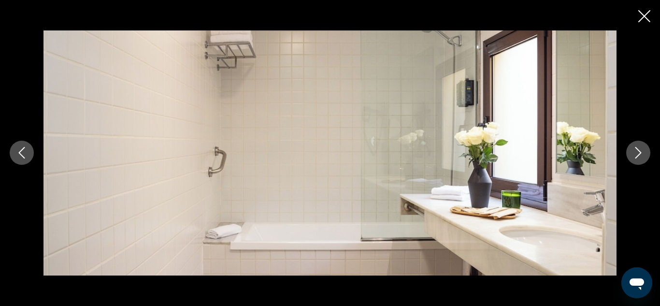
click at [646, 150] on button "Next image" at bounding box center [638, 153] width 24 height 24
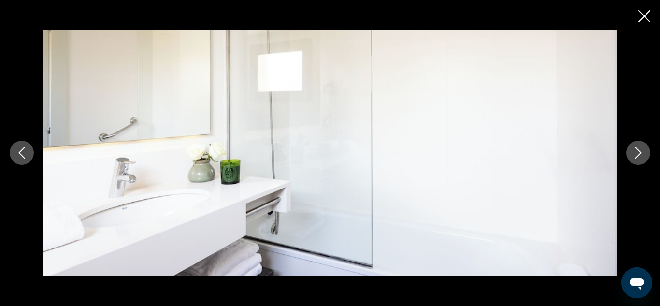
click at [646, 150] on button "Next image" at bounding box center [638, 153] width 24 height 24
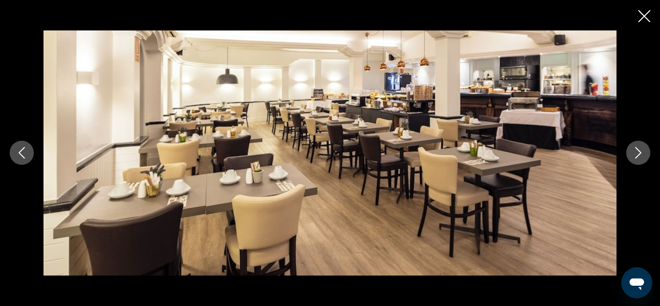
click at [646, 150] on button "Next image" at bounding box center [638, 153] width 24 height 24
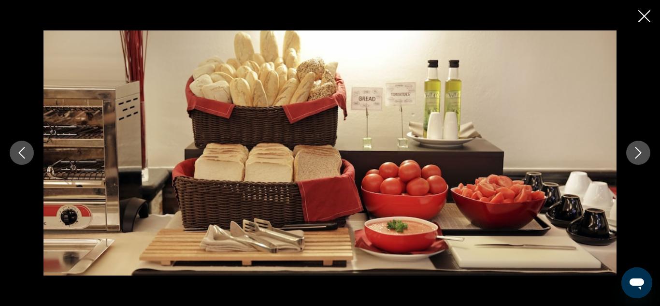
click at [646, 150] on button "Next image" at bounding box center [638, 153] width 24 height 24
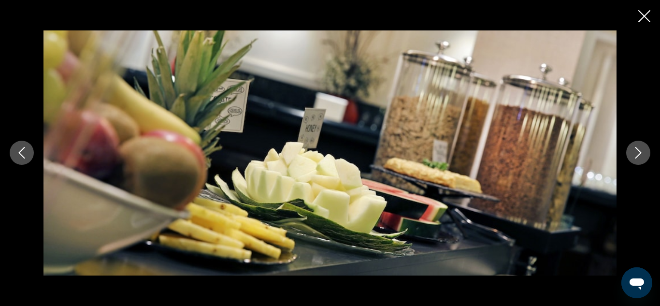
click at [646, 150] on button "Next image" at bounding box center [638, 153] width 24 height 24
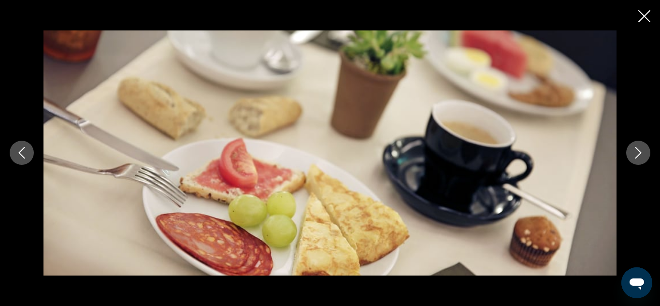
click at [646, 150] on button "Next image" at bounding box center [638, 153] width 24 height 24
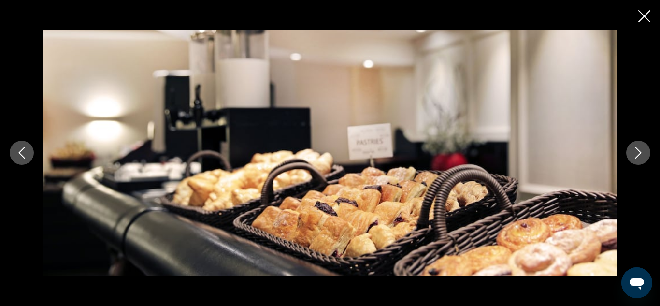
click at [646, 150] on button "Next image" at bounding box center [638, 153] width 24 height 24
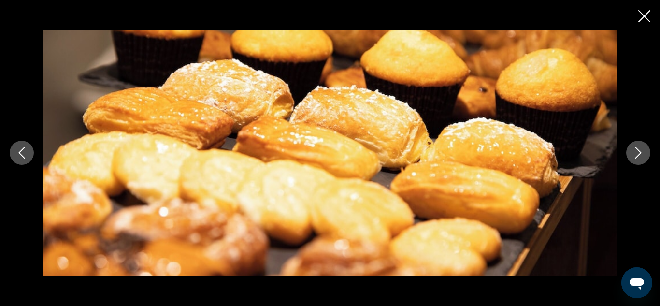
click at [646, 150] on button "Next image" at bounding box center [638, 153] width 24 height 24
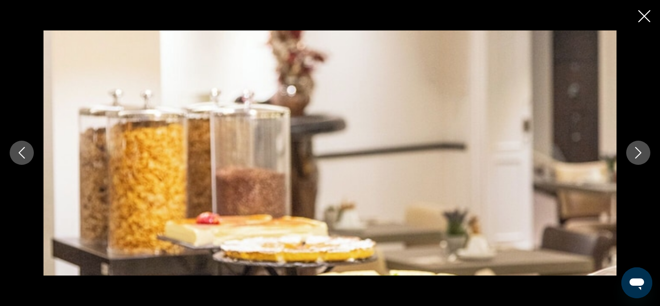
click at [646, 150] on button "Next image" at bounding box center [638, 153] width 24 height 24
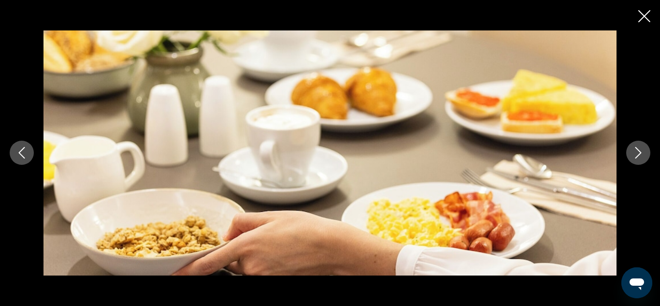
click at [646, 150] on button "Next image" at bounding box center [638, 153] width 24 height 24
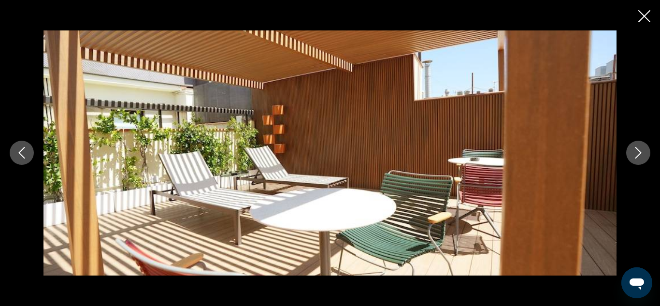
click at [646, 150] on button "Next image" at bounding box center [638, 153] width 24 height 24
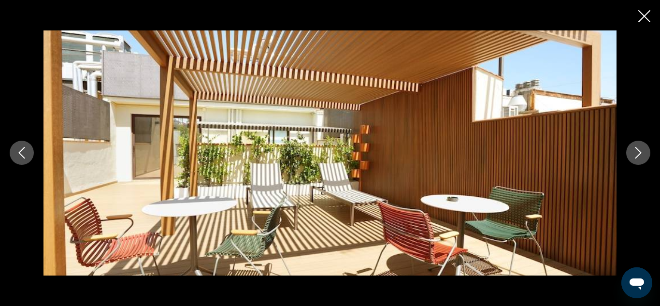
click at [646, 150] on button "Next image" at bounding box center [638, 153] width 24 height 24
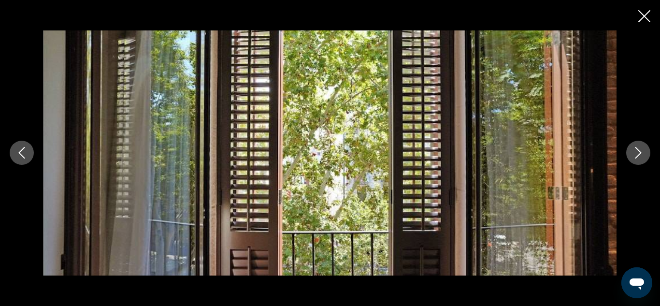
click at [646, 150] on button "Next image" at bounding box center [638, 153] width 24 height 24
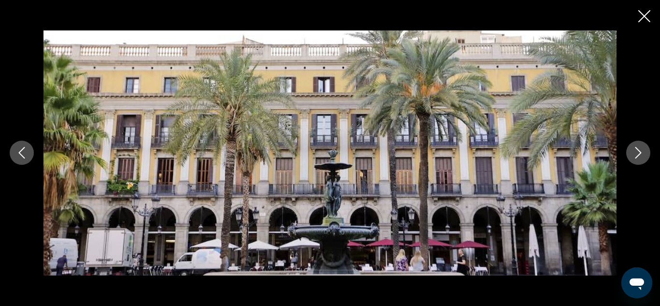
click at [646, 150] on button "Next image" at bounding box center [638, 153] width 24 height 24
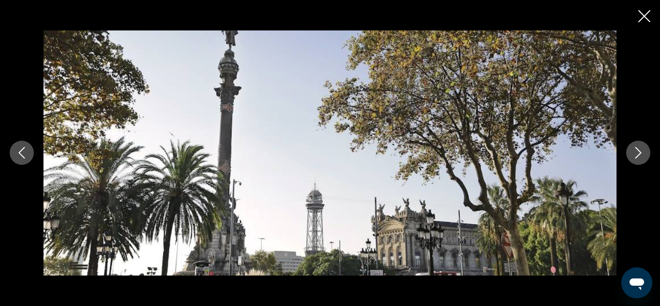
click at [646, 150] on button "Next image" at bounding box center [638, 153] width 24 height 24
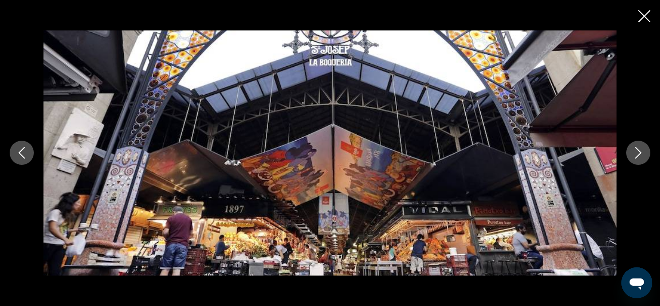
click at [646, 150] on button "Next image" at bounding box center [638, 153] width 24 height 24
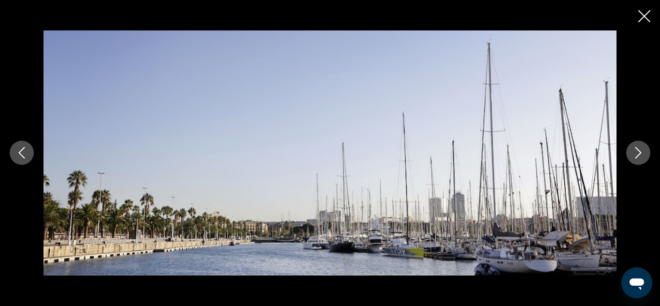
click at [646, 150] on button "Next image" at bounding box center [638, 153] width 24 height 24
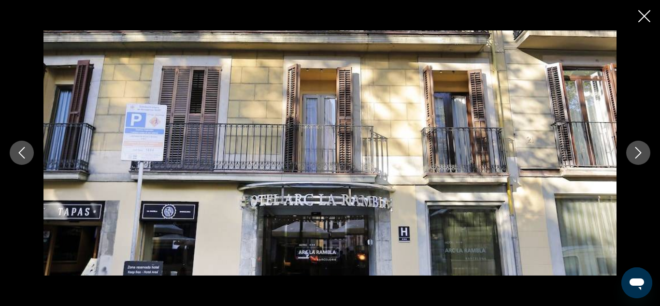
click at [646, 150] on button "Next image" at bounding box center [638, 153] width 24 height 24
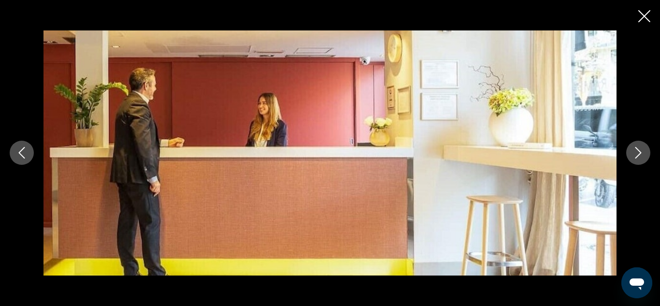
scroll to position [765, 0]
click at [643, 15] on icon "Close slideshow" at bounding box center [644, 16] width 12 height 12
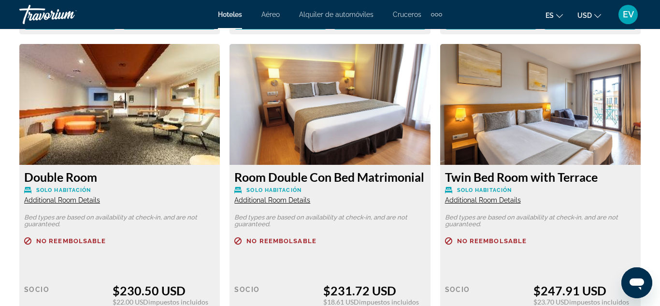
scroll to position [1901, 0]
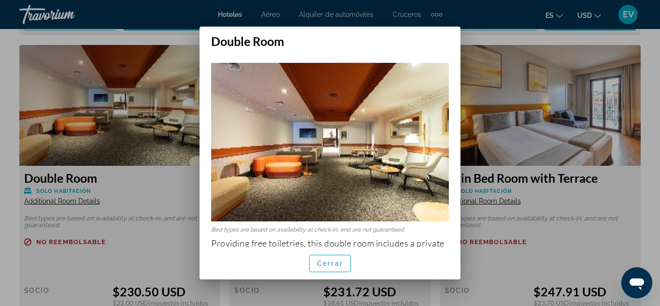
click at [422, 131] on img at bounding box center [330, 142] width 238 height 158
click at [403, 145] on img at bounding box center [330, 142] width 238 height 158
click at [125, 143] on div at bounding box center [330, 153] width 660 height 306
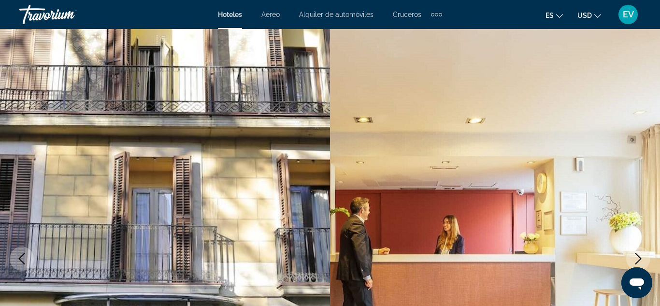
scroll to position [1901, 0]
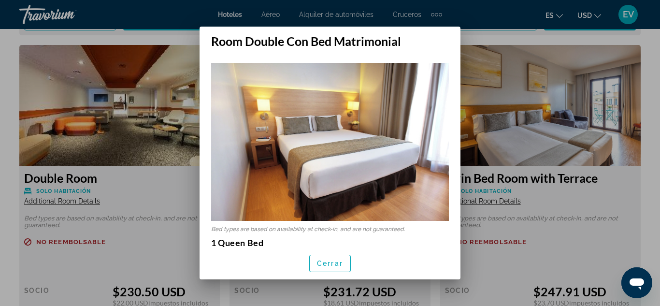
scroll to position [0, 0]
click at [490, 79] on div at bounding box center [330, 153] width 660 height 306
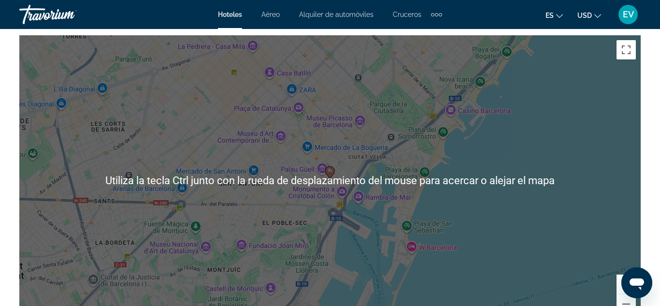
scroll to position [1166, 0]
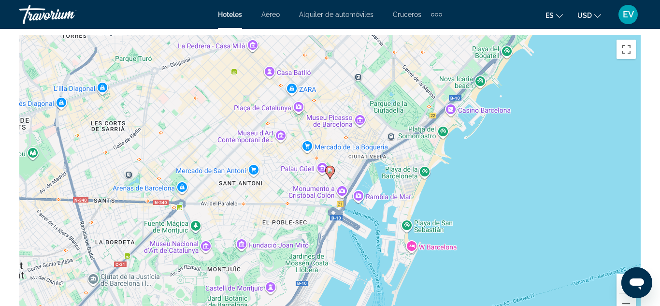
click at [334, 170] on g "Main content" at bounding box center [330, 173] width 10 height 14
click at [332, 171] on icon "Main content" at bounding box center [330, 172] width 9 height 13
click at [329, 173] on icon "Main content" at bounding box center [330, 172] width 9 height 13
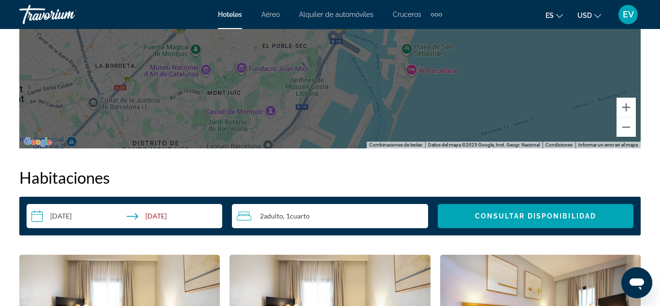
scroll to position [1343, 0]
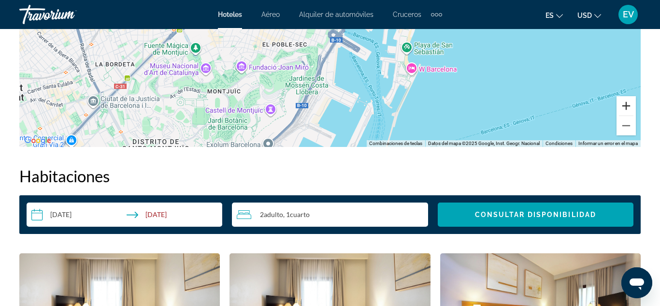
click at [625, 105] on button "Acercar" at bounding box center [625, 105] width 19 height 19
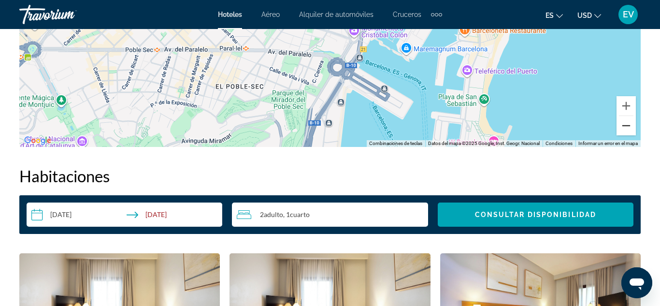
click at [626, 126] on button "Alejar" at bounding box center [625, 125] width 19 height 19
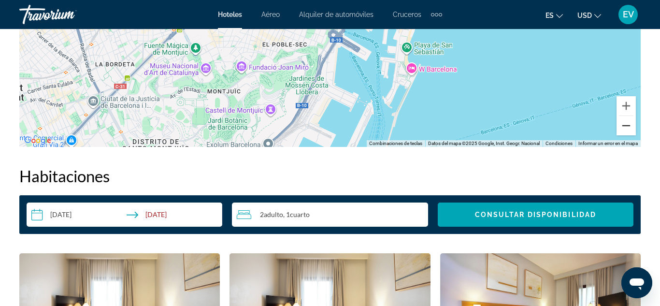
click at [626, 126] on button "Alejar" at bounding box center [625, 125] width 19 height 19
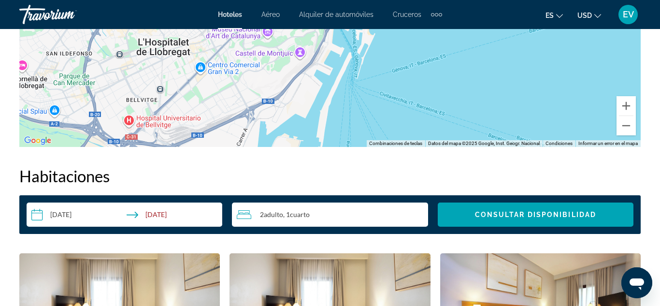
click at [518, 113] on div "Para activar la función de arrastrar con el teclado, presiona Alt + Intro. Una …" at bounding box center [329, 2] width 621 height 290
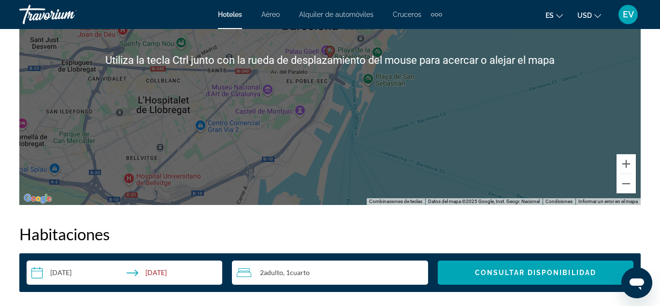
scroll to position [1294, 0]
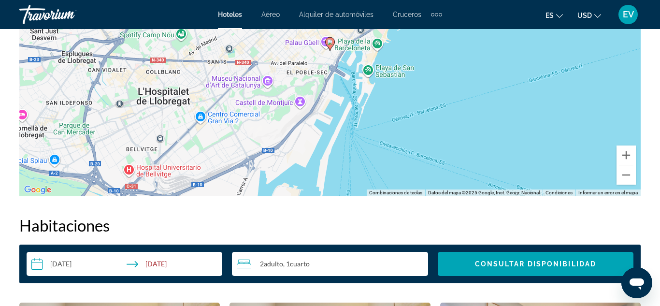
click at [389, 162] on div "Para activar la función de arrastrar con el teclado, presiona Alt + Intro. Una …" at bounding box center [329, 51] width 621 height 290
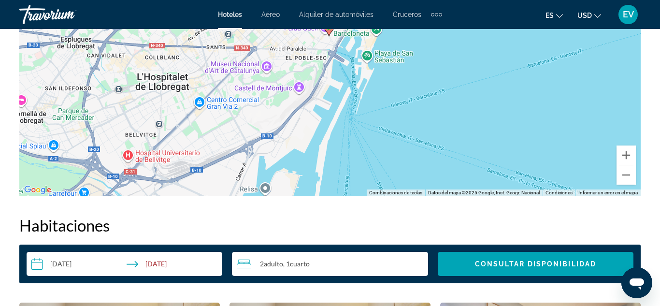
drag, startPoint x: 383, startPoint y: 185, endPoint x: 382, endPoint y: 162, distance: 22.7
click at [382, 162] on div "Para activar la función de arrastrar con el teclado, presiona Alt + Intro. Una …" at bounding box center [329, 51] width 621 height 290
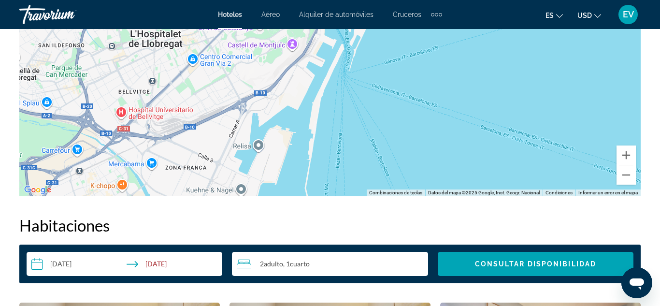
drag, startPoint x: 379, startPoint y: 153, endPoint x: 371, endPoint y: 134, distance: 20.8
click at [371, 134] on div "Para activar la función de arrastrar con el teclado, presiona Alt + Intro. Una …" at bounding box center [329, 51] width 621 height 290
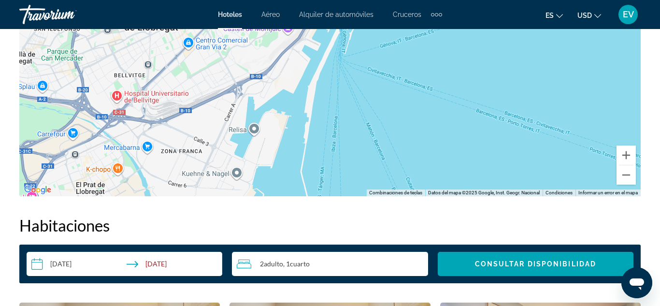
drag, startPoint x: 368, startPoint y: 120, endPoint x: 360, endPoint y: 106, distance: 16.2
click at [360, 106] on div "Para activar la función de arrastrar con el teclado, presiona Alt + Intro. Una …" at bounding box center [329, 51] width 621 height 290
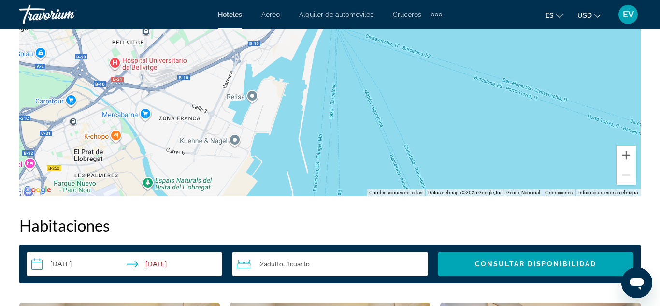
drag, startPoint x: 360, startPoint y: 106, endPoint x: 363, endPoint y: 68, distance: 38.8
click at [363, 68] on div "Para activar la función de arrastrar con el teclado, presiona Alt + Intro. Una …" at bounding box center [329, 51] width 621 height 290
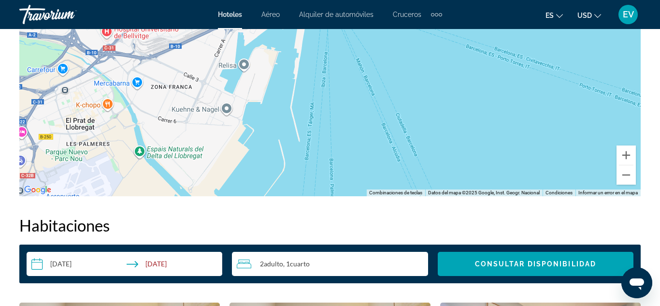
drag, startPoint x: 363, startPoint y: 68, endPoint x: 343, endPoint y: 48, distance: 27.3
click at [343, 48] on div "Para activar la función de arrastrar con el teclado, presiona Alt + Intro. Una …" at bounding box center [329, 51] width 621 height 290
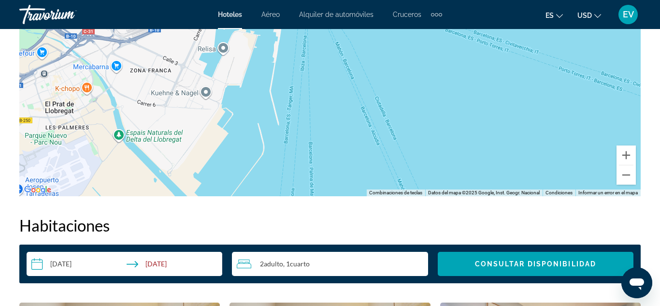
drag, startPoint x: 332, startPoint y: 44, endPoint x: 314, endPoint y: 31, distance: 22.8
click at [314, 31] on div "Para activar la función de arrastrar con el teclado, presiona Alt + Intro. Una …" at bounding box center [329, 51] width 621 height 290
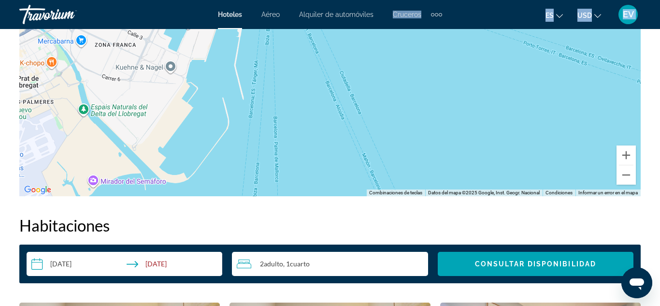
drag, startPoint x: 312, startPoint y: 25, endPoint x: 340, endPoint y: -4, distance: 40.6
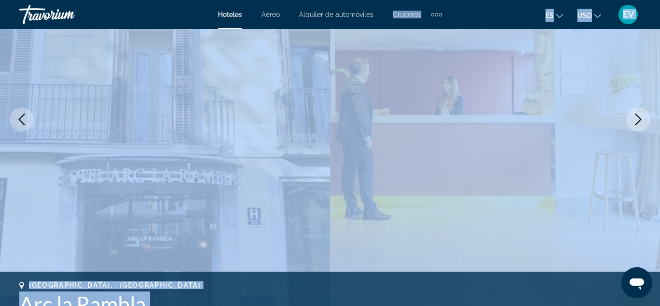
scroll to position [0, 0]
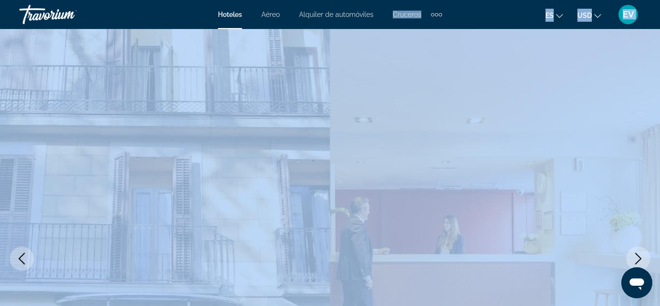
drag, startPoint x: 340, startPoint y: -4, endPoint x: 162, endPoint y: 287, distance: 340.8
click at [156, 275] on img "Main content" at bounding box center [165, 258] width 330 height 459
click at [357, 156] on img "Main content" at bounding box center [495, 258] width 330 height 459
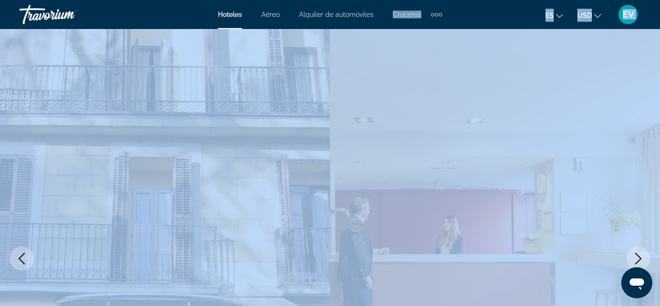
click at [357, 156] on img "Main content" at bounding box center [495, 258] width 330 height 459
drag, startPoint x: 357, startPoint y: 156, endPoint x: 341, endPoint y: 138, distance: 23.9
click at [341, 138] on img "Main content" at bounding box center [495, 258] width 330 height 459
click at [416, 179] on img "Main content" at bounding box center [495, 258] width 330 height 459
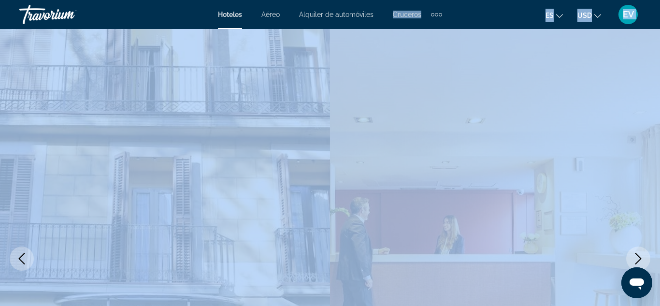
click at [602, 239] on img "Main content" at bounding box center [495, 258] width 330 height 459
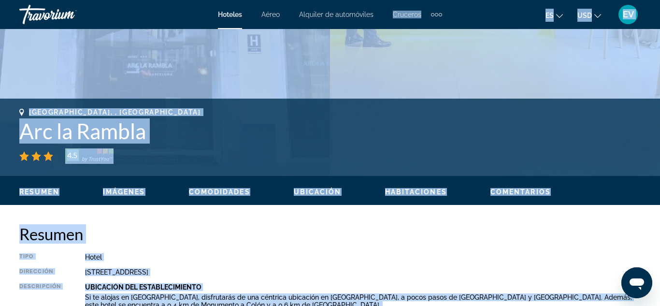
scroll to position [418, 0]
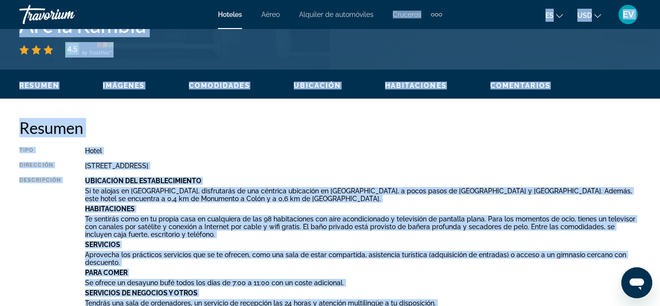
click at [493, 151] on div "Hotel" at bounding box center [363, 151] width 556 height 8
click at [493, 152] on div "Hotel" at bounding box center [363, 151] width 556 height 8
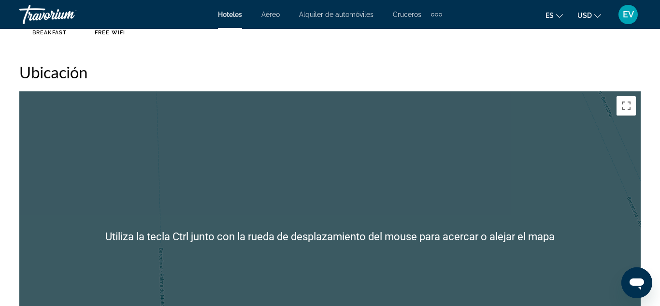
scroll to position [1103, 0]
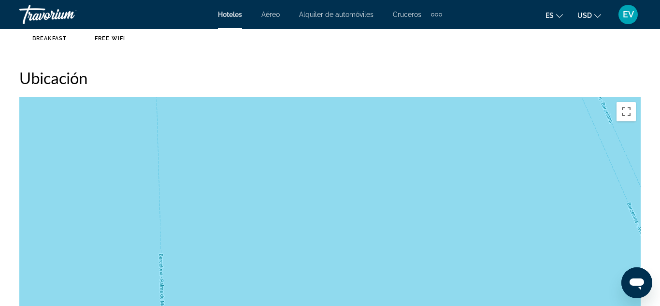
click at [439, 195] on div "Para activar la función de arrastrar con el teclado, presiona Alt + Intro. Una …" at bounding box center [329, 242] width 621 height 290
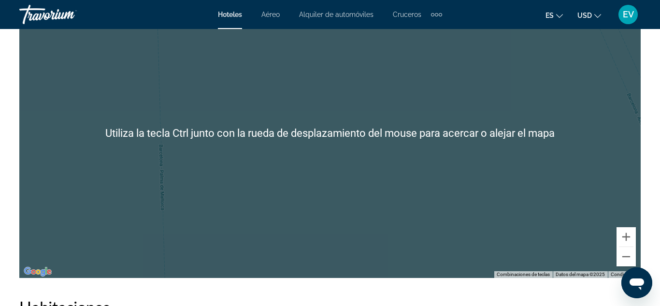
scroll to position [1305, 0]
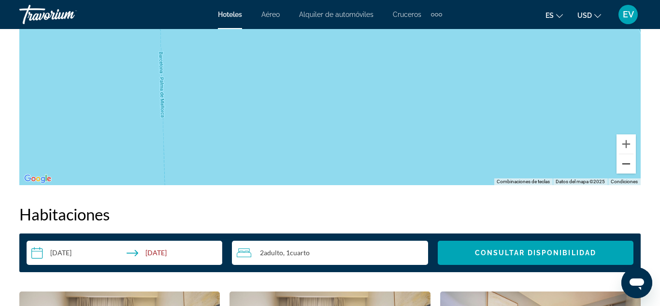
click at [628, 162] on button "Alejar" at bounding box center [625, 163] width 19 height 19
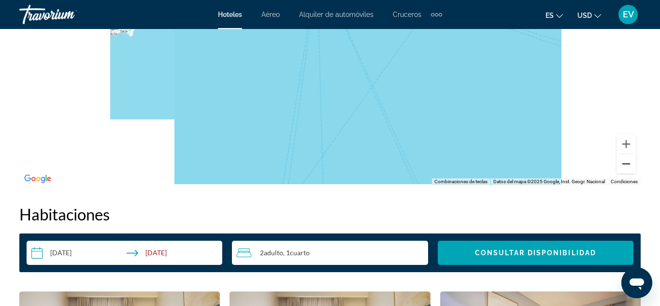
click at [628, 162] on button "Alejar" at bounding box center [625, 163] width 19 height 19
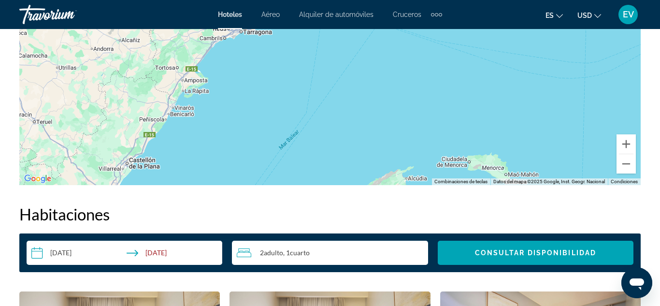
click at [595, 131] on div "Para activar la función de arrastrar con el teclado, presiona Alt + Intro. Una …" at bounding box center [329, 40] width 621 height 290
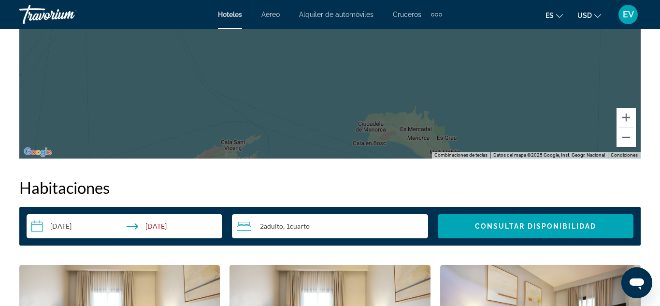
scroll to position [1317, 0]
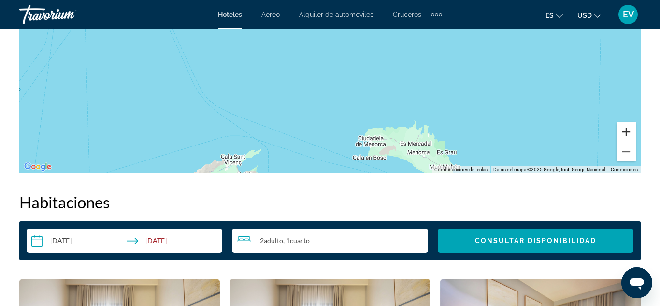
click at [627, 131] on button "Acercar" at bounding box center [625, 131] width 19 height 19
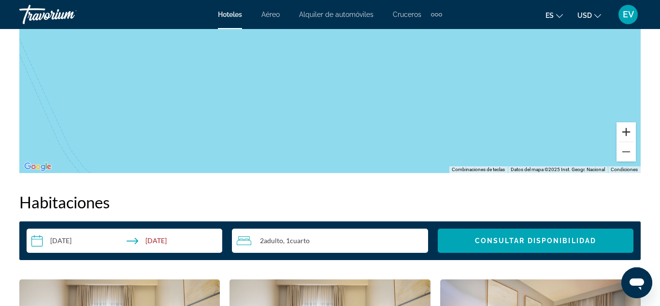
click at [627, 131] on button "Acercar" at bounding box center [625, 131] width 19 height 19
click at [627, 152] on button "Alejar" at bounding box center [625, 151] width 19 height 19
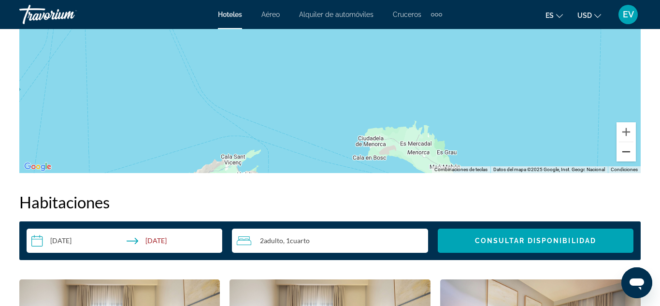
click at [627, 152] on button "Alejar" at bounding box center [625, 151] width 19 height 19
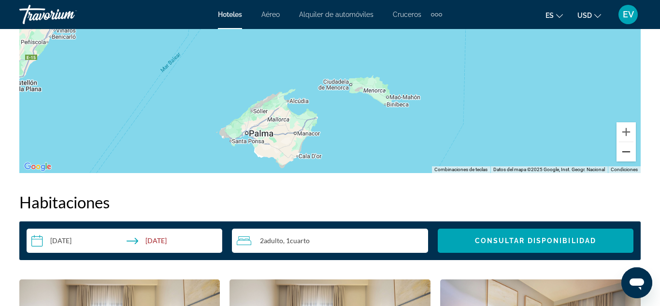
click at [627, 152] on button "Alejar" at bounding box center [625, 151] width 19 height 19
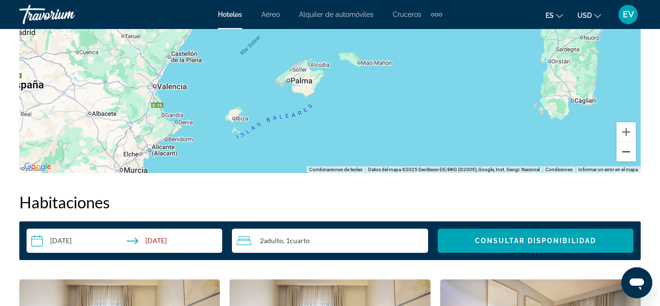
click at [627, 152] on button "Alejar" at bounding box center [625, 151] width 19 height 19
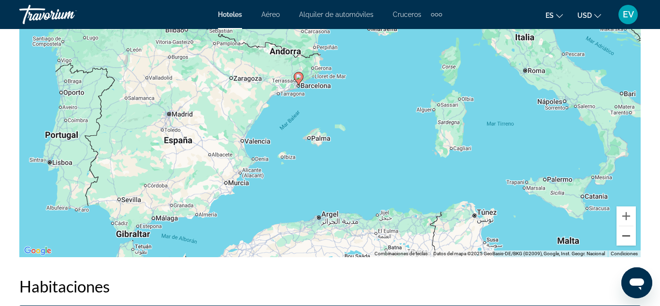
scroll to position [1226, 0]
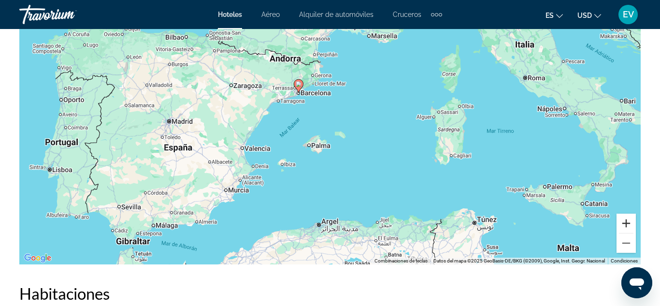
click at [628, 220] on button "Acercar" at bounding box center [625, 223] width 19 height 19
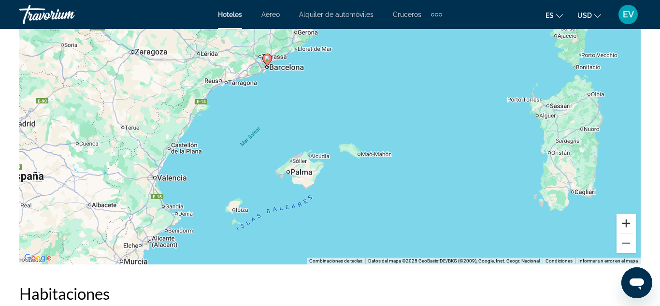
click at [627, 224] on button "Acercar" at bounding box center [625, 223] width 19 height 19
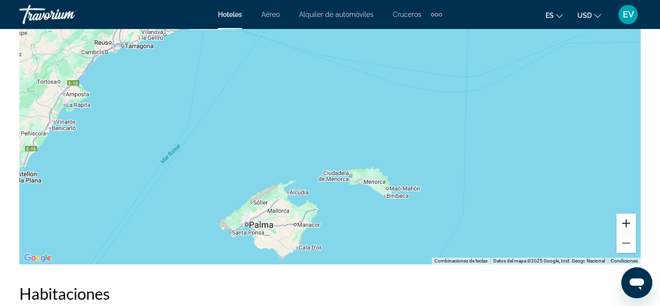
click at [627, 224] on button "Acercar" at bounding box center [625, 223] width 19 height 19
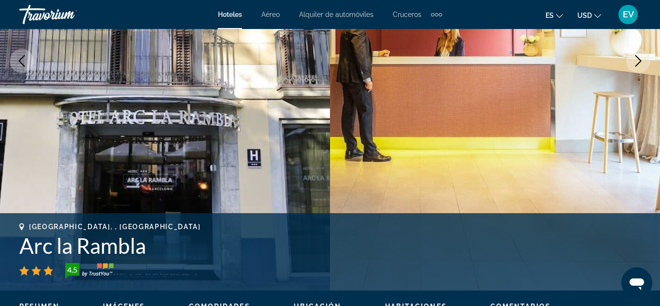
scroll to position [0, 0]
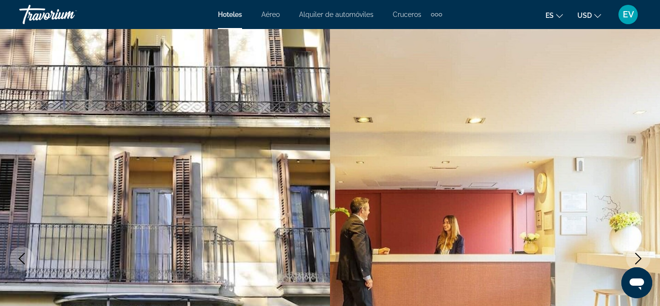
click at [627, 14] on span "EV" at bounding box center [628, 15] width 11 height 10
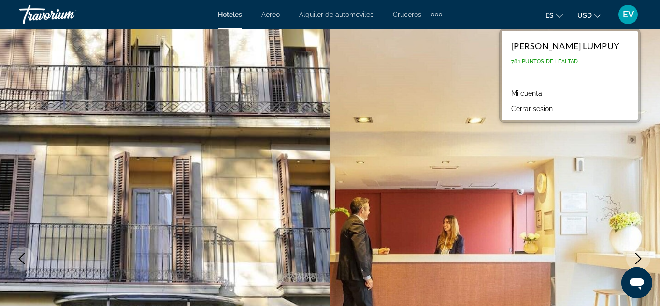
click at [547, 93] on link "Mi cuenta" at bounding box center [526, 93] width 41 height 13
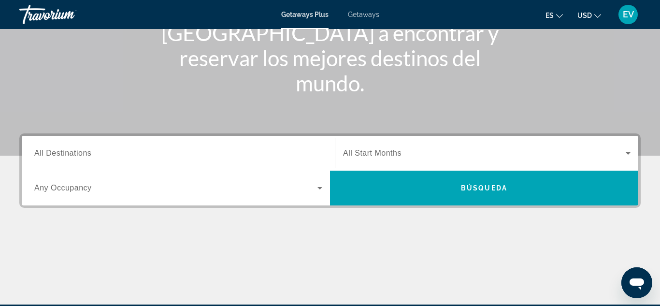
scroll to position [103, 0]
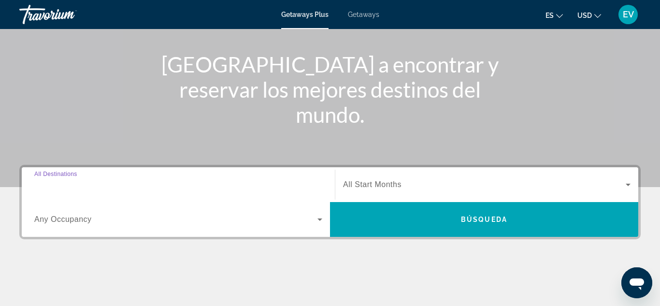
click at [110, 185] on input "Destination All Destinations" at bounding box center [178, 185] width 288 height 12
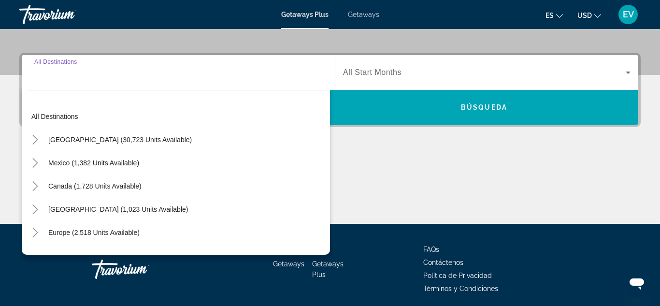
scroll to position [236, 0]
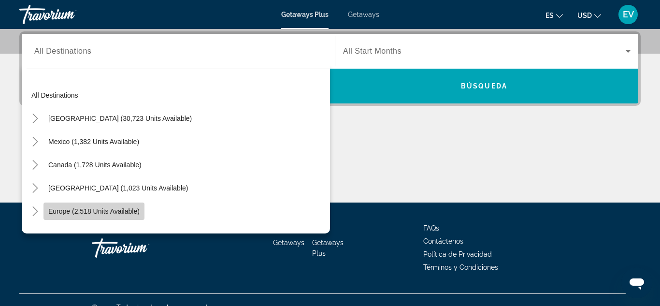
click at [117, 212] on span "Europe (2,518 units available)" at bounding box center [93, 211] width 91 height 8
type input "**********"
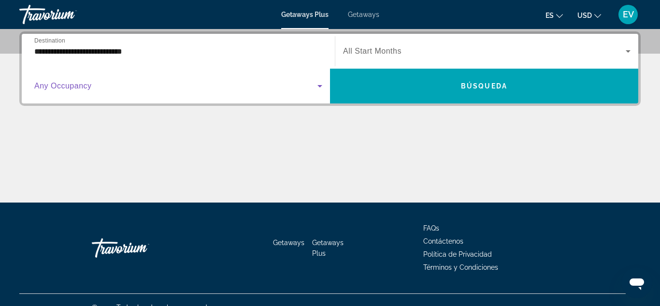
click at [319, 86] on icon "Search widget" at bounding box center [319, 86] width 5 height 2
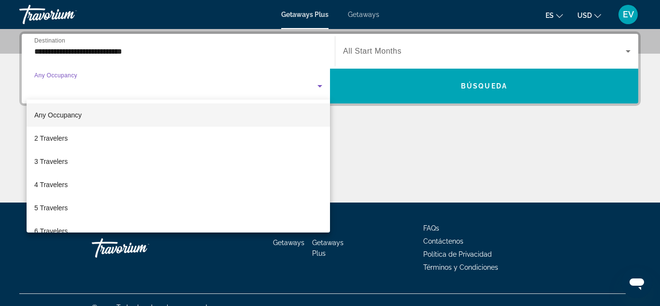
click at [216, 50] on div at bounding box center [330, 153] width 660 height 306
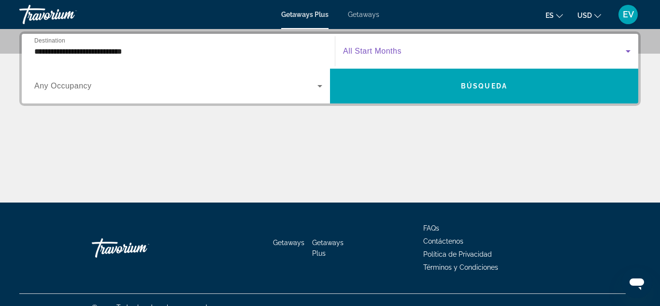
click at [631, 49] on icon "Search widget" at bounding box center [628, 51] width 12 height 12
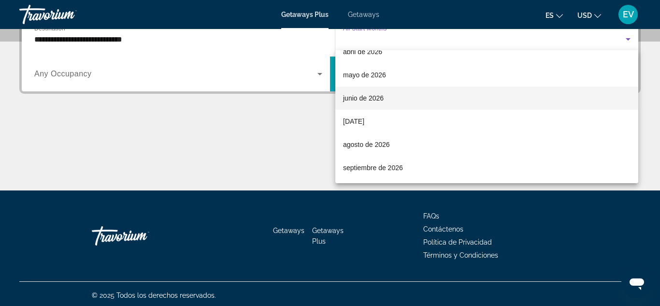
scroll to position [251, 0]
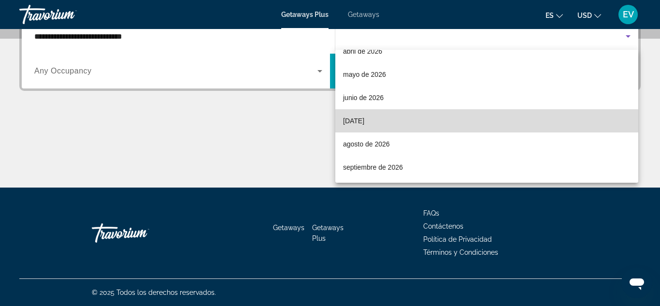
click at [364, 120] on span "julio de 2026" at bounding box center [353, 121] width 21 height 12
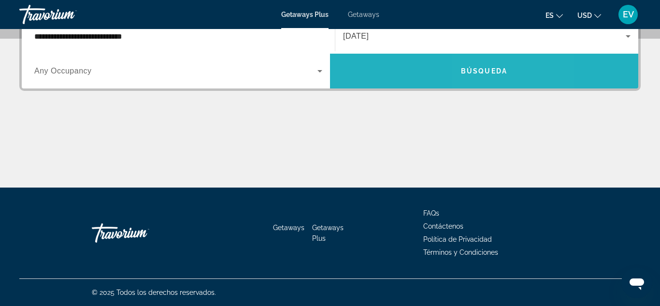
click at [485, 69] on span "Búsqueda" at bounding box center [484, 71] width 46 height 8
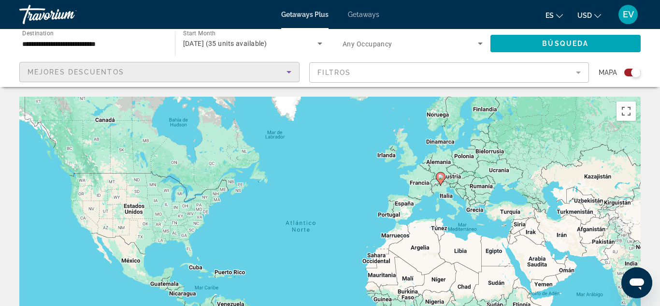
click at [290, 71] on icon "Sort by" at bounding box center [288, 72] width 5 height 2
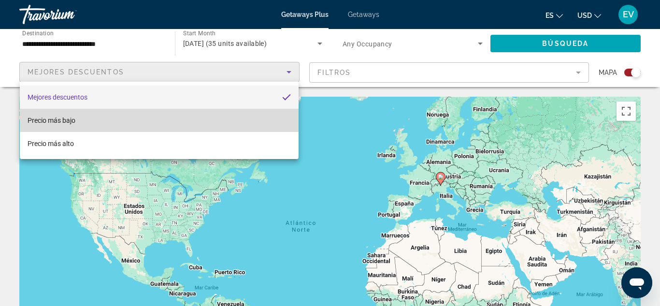
click at [207, 117] on mat-option "Precio más bajo" at bounding box center [159, 120] width 279 height 23
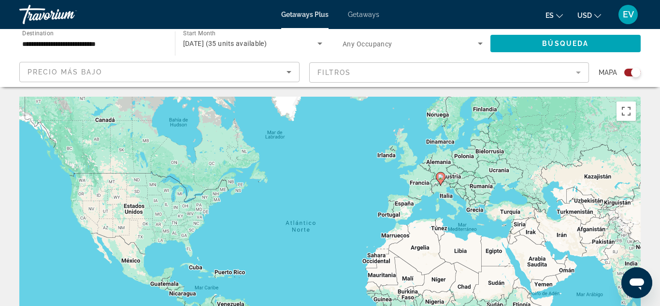
click at [578, 71] on mat-form-field "Filtros" at bounding box center [449, 72] width 280 height 20
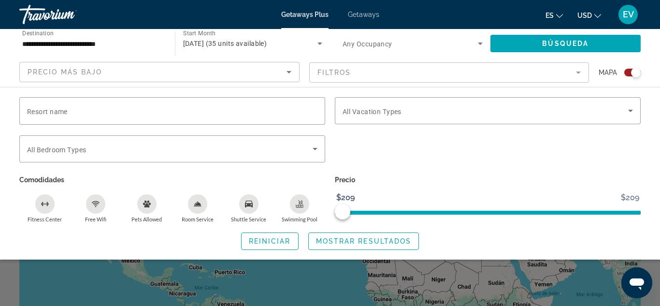
click at [514, 156] on div "Search widget" at bounding box center [487, 154] width 315 height 38
drag, startPoint x: 392, startPoint y: 132, endPoint x: 386, endPoint y: 136, distance: 7.0
click at [387, 136] on div "Resort name Vacation Types All Vacation Types Bedroom Types All Bedroom Types C…" at bounding box center [329, 160] width 631 height 126
click at [369, 134] on div "Search widget" at bounding box center [488, 129] width 306 height 11
click at [653, 52] on div "**********" at bounding box center [330, 58] width 660 height 58
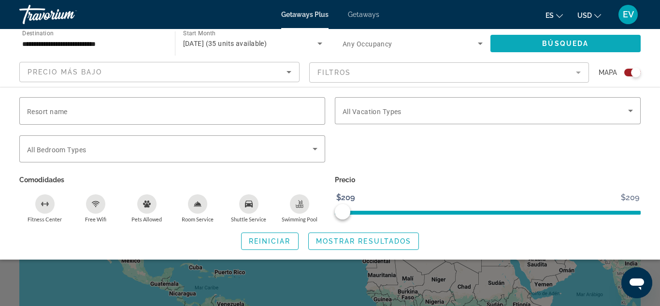
click at [563, 42] on span "Búsqueda" at bounding box center [565, 44] width 46 height 8
click at [584, 69] on mat-form-field "Filtros" at bounding box center [449, 72] width 280 height 20
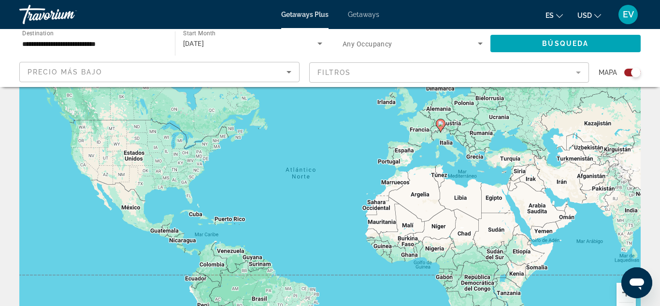
scroll to position [52, 0]
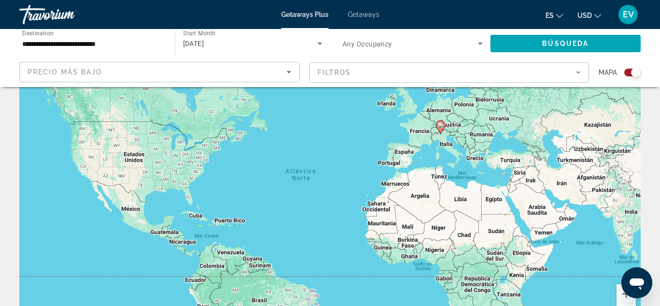
click at [447, 147] on div "Para activar la función de arrastrar con el teclado, presiona Alt + Intro. Una …" at bounding box center [329, 190] width 621 height 290
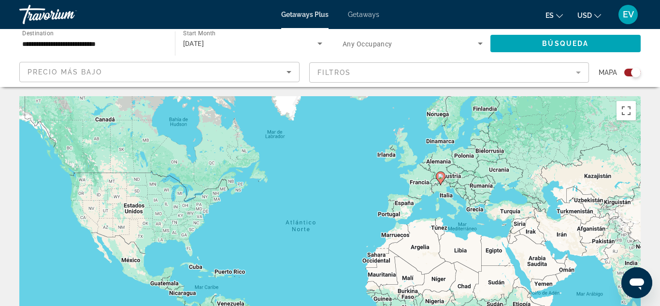
scroll to position [0, 0]
click at [402, 208] on div "Para activar la función de arrastrar con el teclado, presiona Alt + Intro. Una …" at bounding box center [329, 242] width 621 height 290
click at [454, 177] on div "Para activar la función de arrastrar con el teclado, presiona Alt + Intro. Una …" at bounding box center [329, 242] width 621 height 290
click at [626, 112] on button "Activar o desactivar la vista de pantalla completa" at bounding box center [625, 110] width 19 height 19
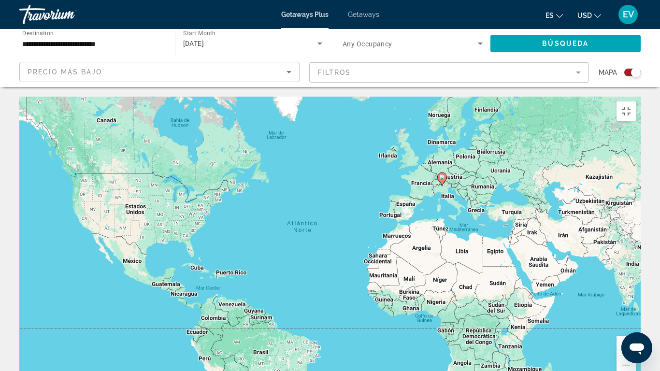
drag, startPoint x: 5, startPoint y: 12, endPoint x: 279, endPoint y: 0, distance: 273.7
click at [32, 97] on div "Para activar la función de arrastrar con el teclado, presiona Alt + Intro. Una …" at bounding box center [329, 242] width 621 height 290
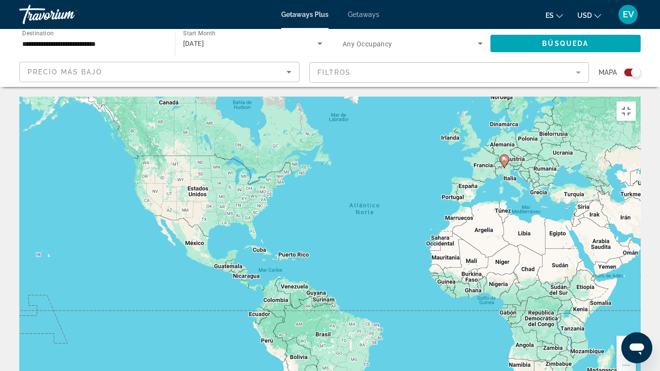
drag, startPoint x: 610, startPoint y: 284, endPoint x: 608, endPoint y: 278, distance: 6.6
click at [609, 282] on div "Para activar la función de arrastrar con el teclado, presiona Alt + Intro. Una …" at bounding box center [329, 242] width 621 height 290
click at [614, 241] on div "Para activar la función de arrastrar con el teclado, presiona Alt + Intro. Una …" at bounding box center [329, 242] width 621 height 290
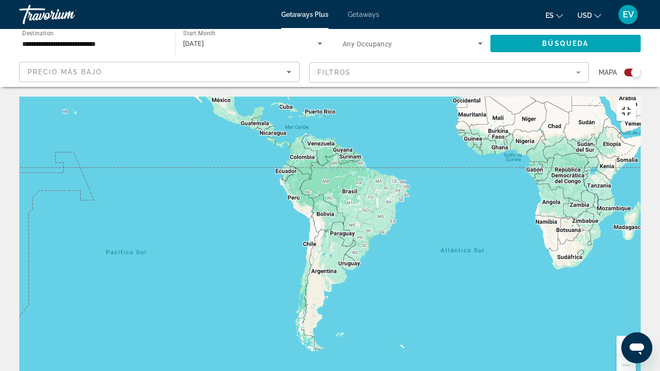
click at [636, 101] on button "Activar o desactivar la vista de pantalla completa" at bounding box center [625, 110] width 19 height 19
